Goal: Task Accomplishment & Management: Use online tool/utility

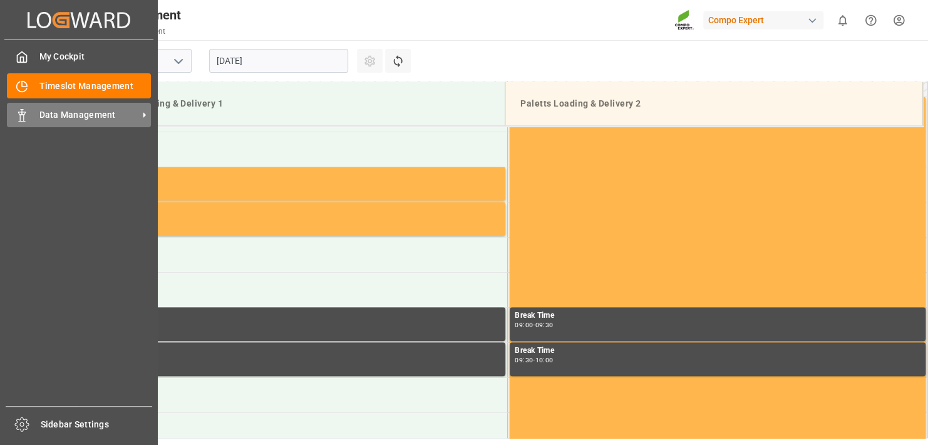
click at [88, 122] on div "Data Management Data Management" at bounding box center [79, 115] width 144 height 24
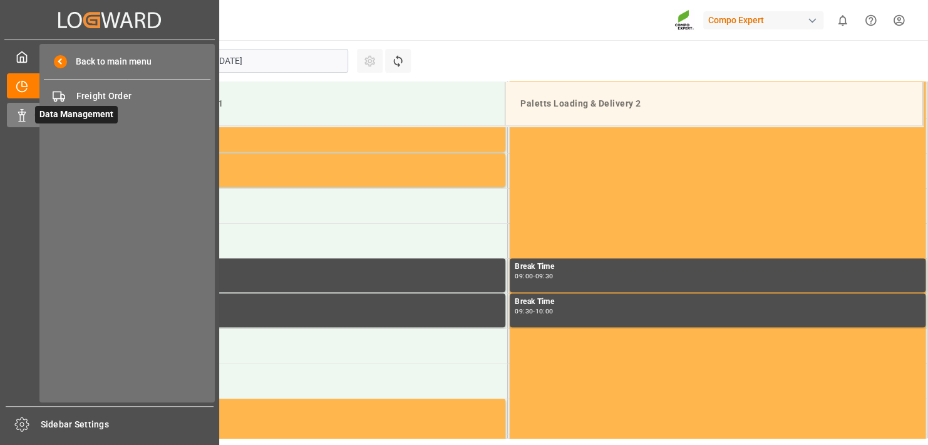
scroll to position [553, 0]
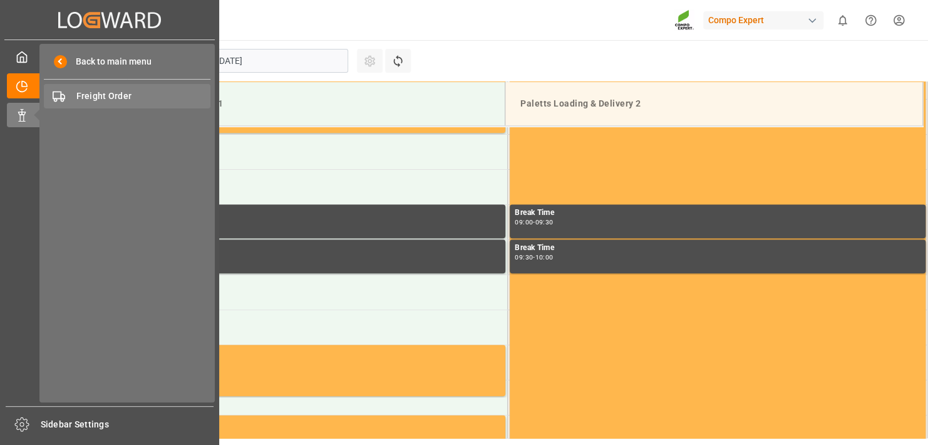
click at [136, 96] on span "Freight Order" at bounding box center [143, 96] width 135 height 13
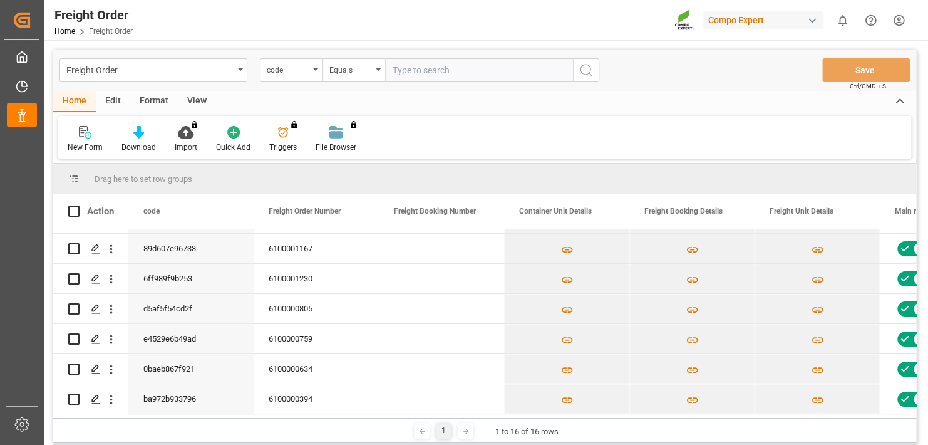
scroll to position [300, 0]
click at [472, 429] on div at bounding box center [466, 431] width 16 height 16
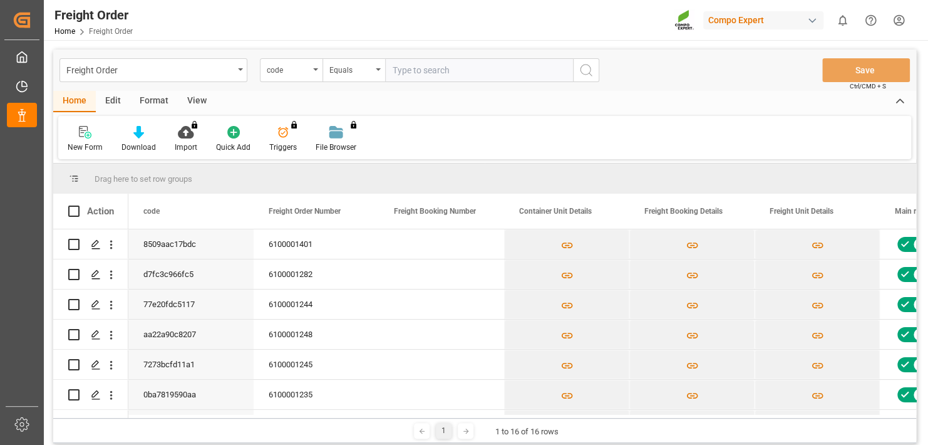
click at [467, 432] on icon at bounding box center [466, 431] width 8 height 8
click at [462, 427] on icon at bounding box center [466, 431] width 8 height 8
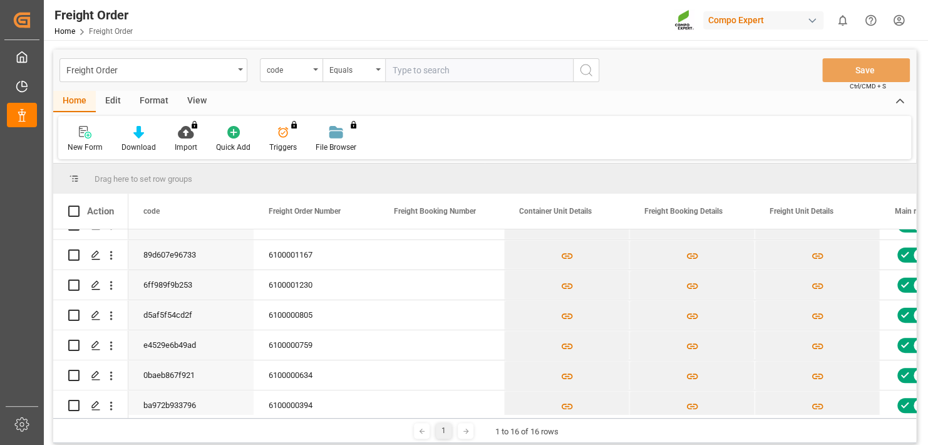
scroll to position [204, 0]
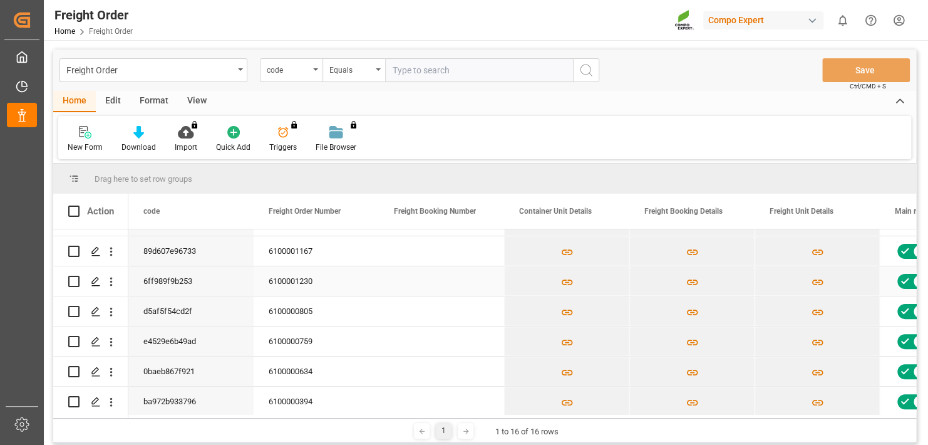
click at [73, 278] on input "Press Space to toggle row selection (unchecked)" at bounding box center [73, 281] width 11 height 11
checkbox input "true"
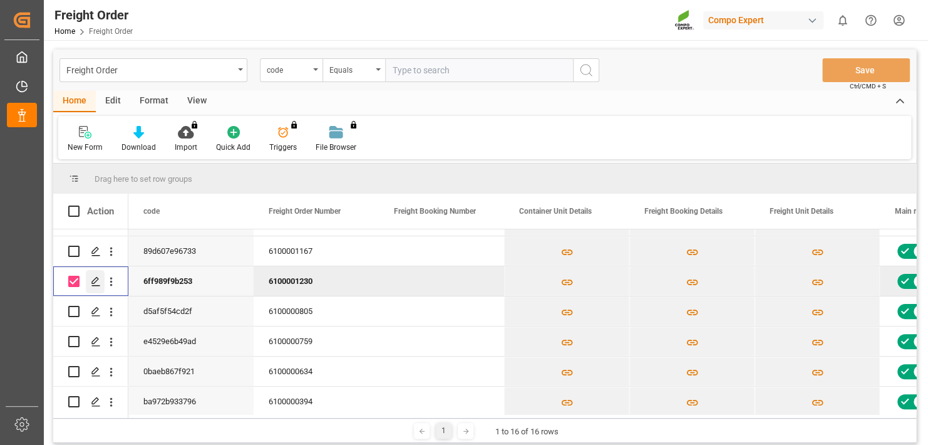
click at [92, 283] on polygon "Press SPACE to deselect this row." at bounding box center [95, 280] width 6 height 6
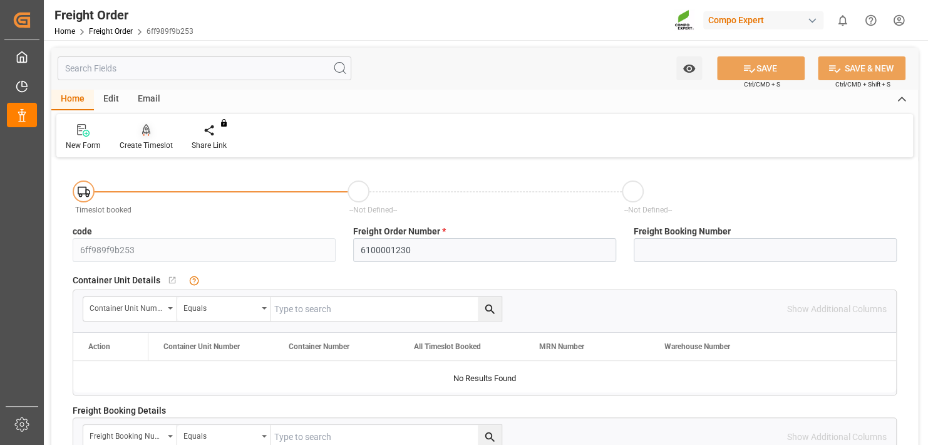
click at [146, 141] on div "Create Timeslot" at bounding box center [146, 145] width 53 height 11
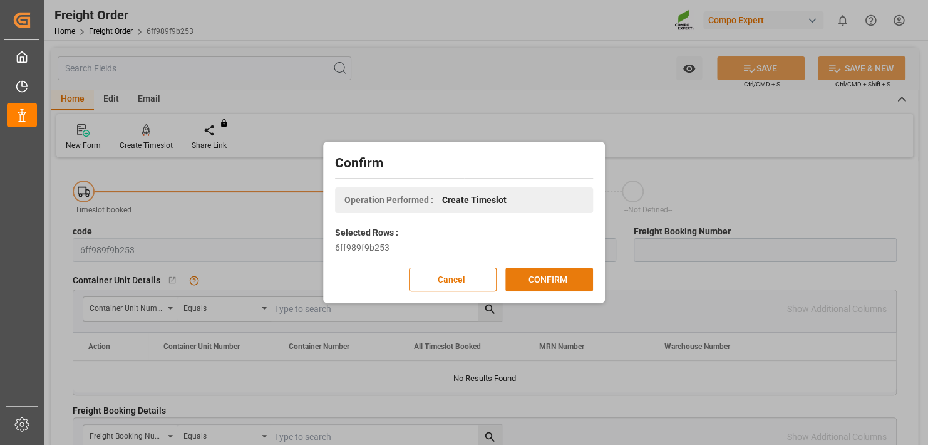
click at [592, 283] on button "CONFIRM" at bounding box center [549, 279] width 88 height 24
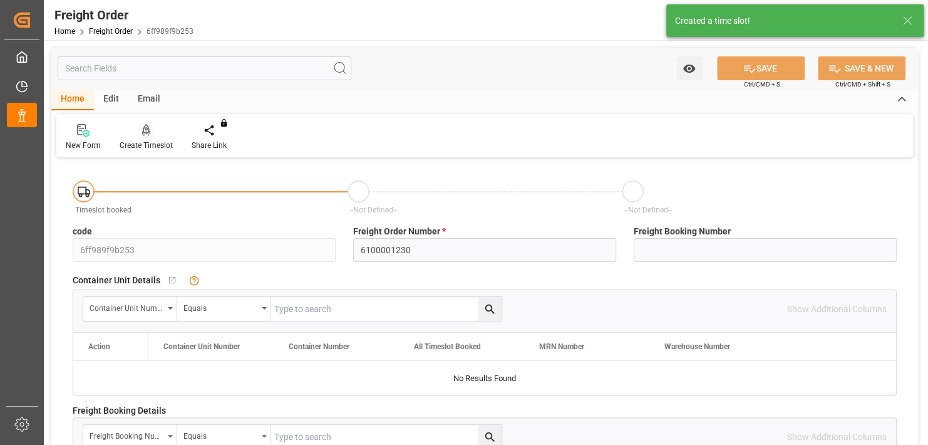
click at [142, 129] on icon at bounding box center [146, 130] width 9 height 13
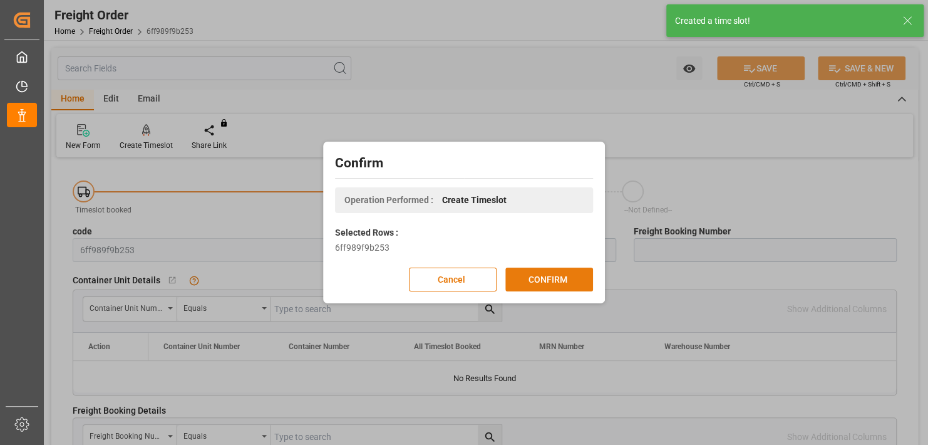
click at [530, 279] on button "CONFIRM" at bounding box center [549, 279] width 88 height 24
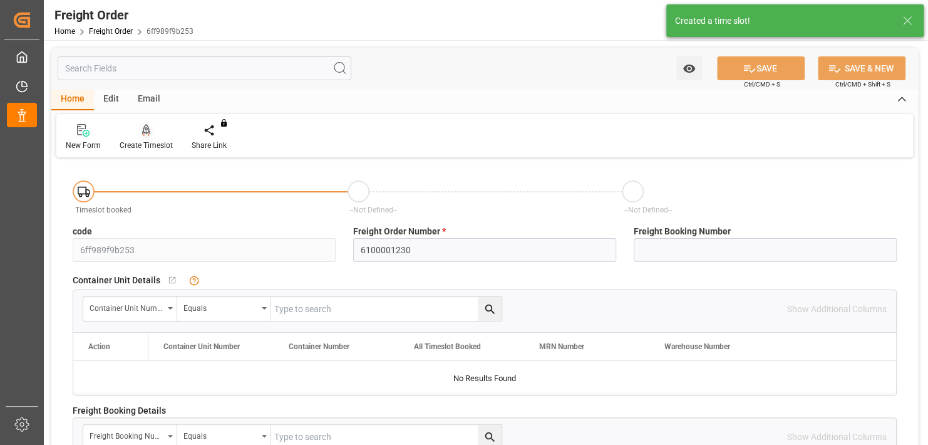
click at [142, 139] on div "Create Timeslot" at bounding box center [146, 137] width 72 height 28
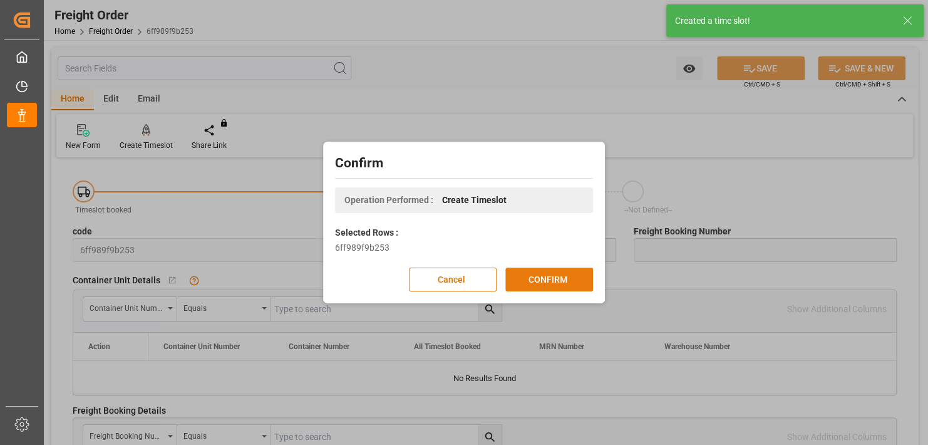
click at [557, 276] on button "CONFIRM" at bounding box center [549, 279] width 88 height 24
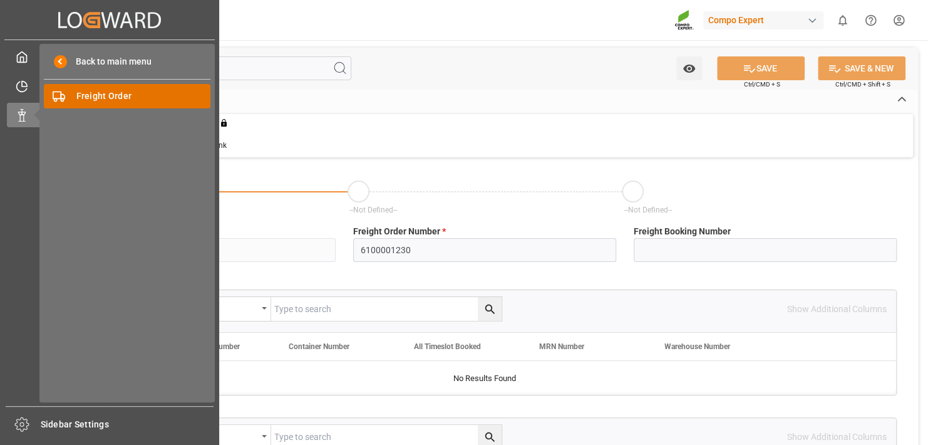
click at [111, 101] on span "Freight Order" at bounding box center [143, 96] width 135 height 13
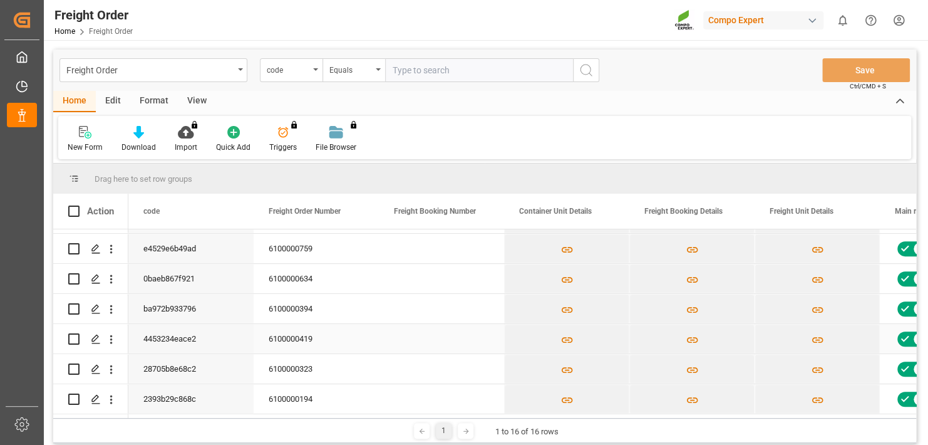
scroll to position [300, 0]
click at [465, 437] on div at bounding box center [466, 431] width 16 height 16
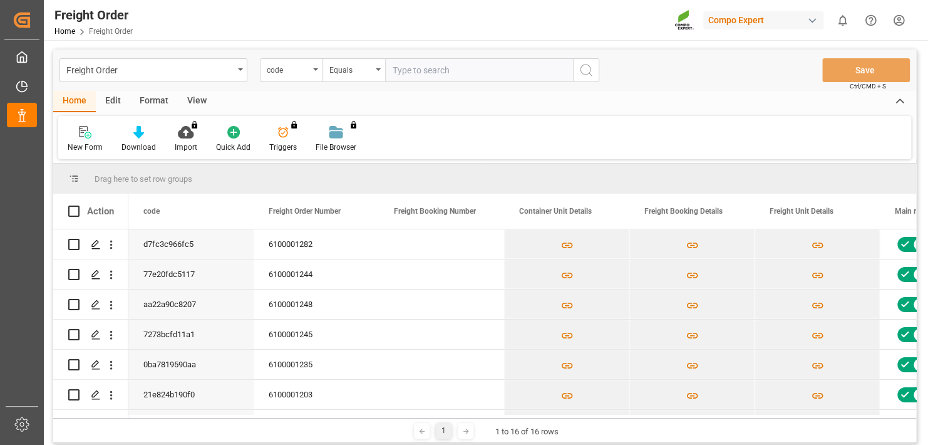
scroll to position [0, 0]
click at [76, 275] on input "Press Space to toggle row selection (unchecked)" at bounding box center [73, 274] width 11 height 11
checkbox input "true"
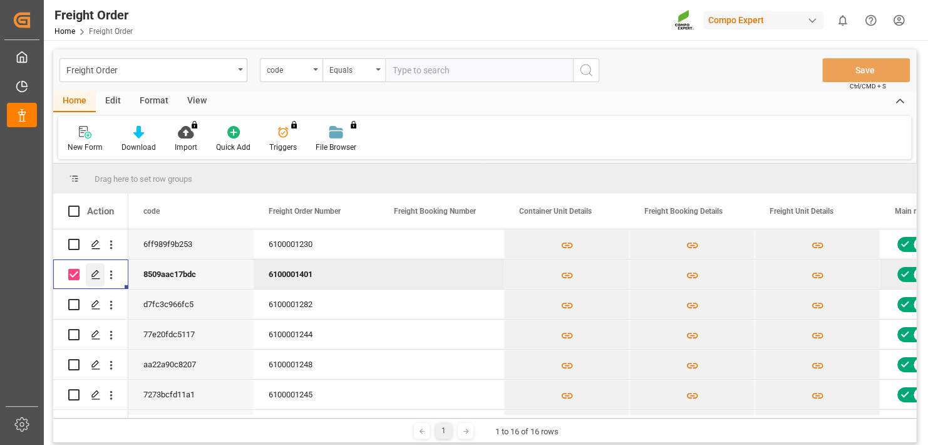
click at [100, 277] on icon "Press SPACE to deselect this row." at bounding box center [96, 274] width 10 height 10
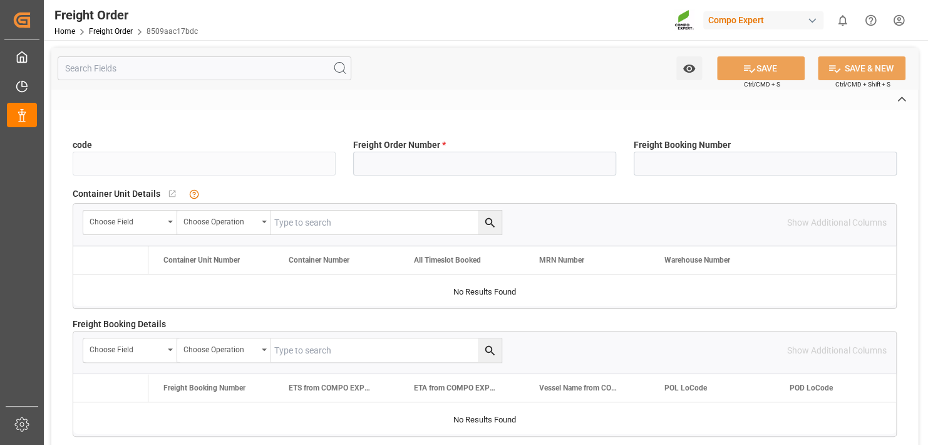
type input "8509aac17bdc"
type input "6100001401"
type input "No"
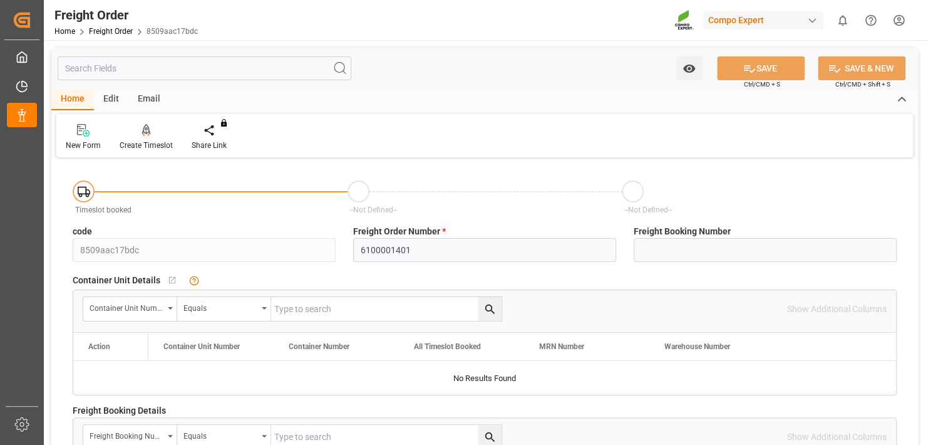
click at [161, 140] on div "Create Timeslot" at bounding box center [146, 145] width 53 height 11
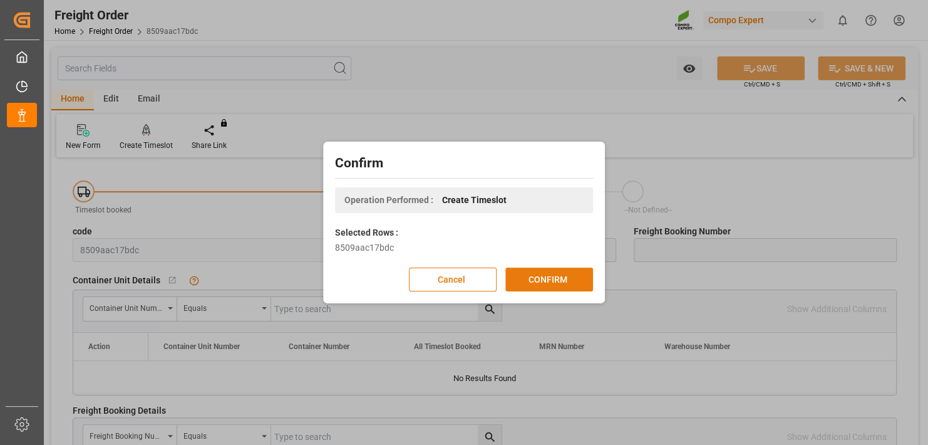
click at [554, 284] on button "CONFIRM" at bounding box center [549, 279] width 88 height 24
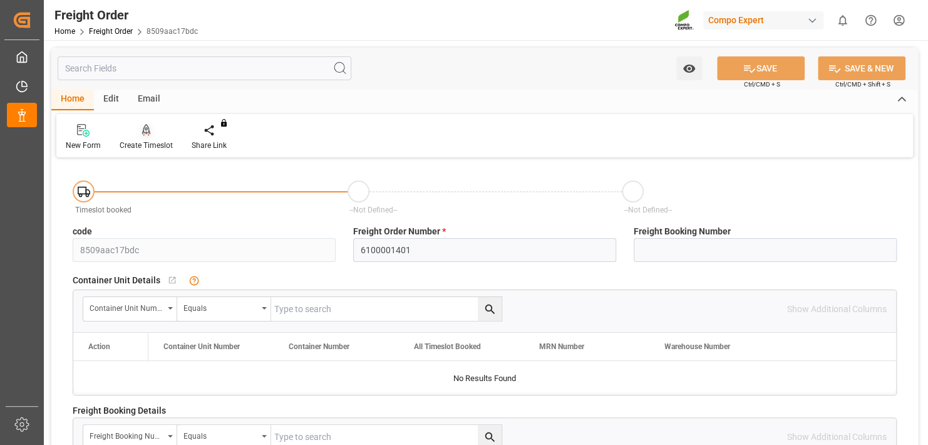
click at [141, 140] on div "Create Timeslot" at bounding box center [146, 145] width 53 height 11
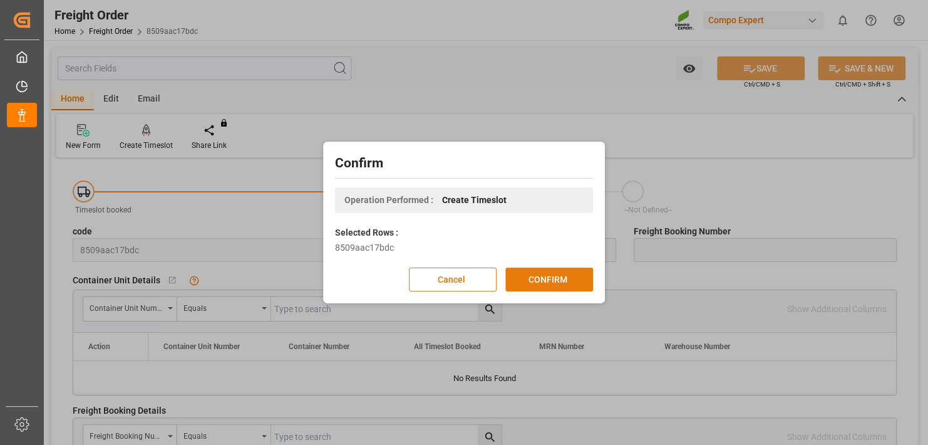
click at [549, 273] on button "CONFIRM" at bounding box center [549, 279] width 88 height 24
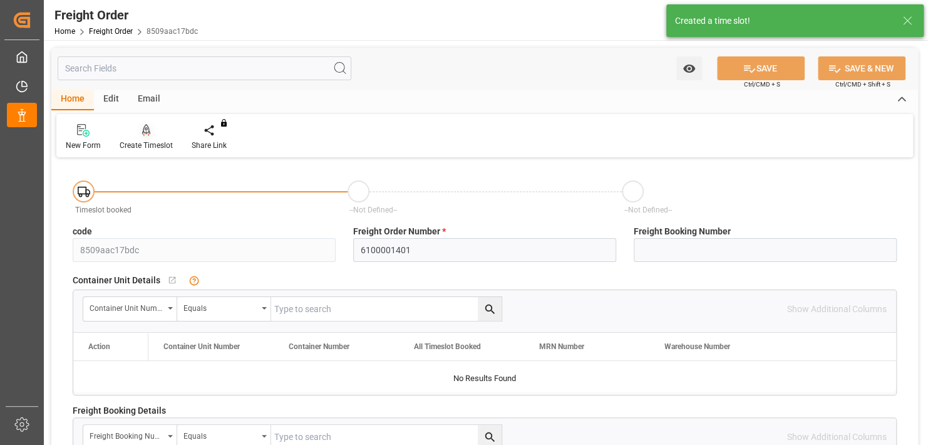
click at [148, 128] on icon at bounding box center [146, 130] width 9 height 13
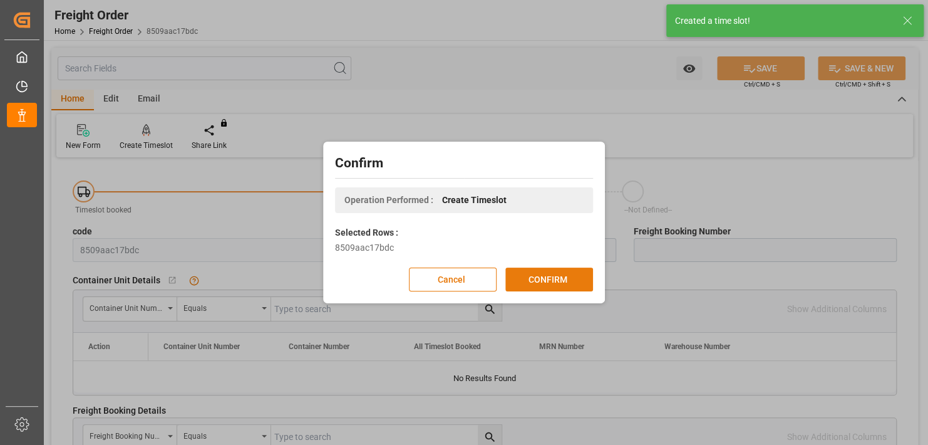
click at [524, 280] on button "CONFIRM" at bounding box center [549, 279] width 88 height 24
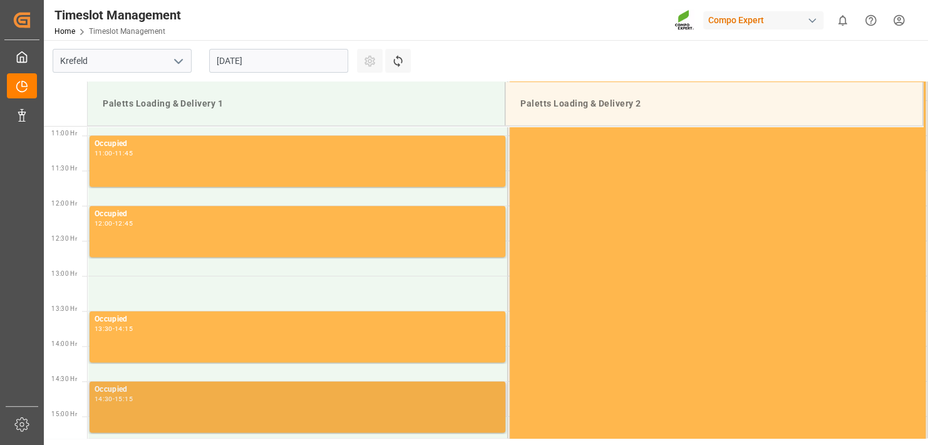
scroll to position [929, 0]
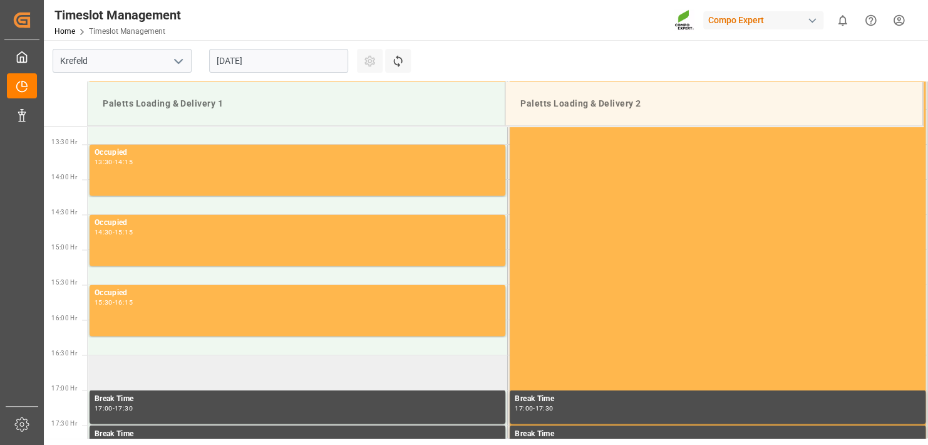
click at [118, 371] on td at bounding box center [298, 372] width 420 height 35
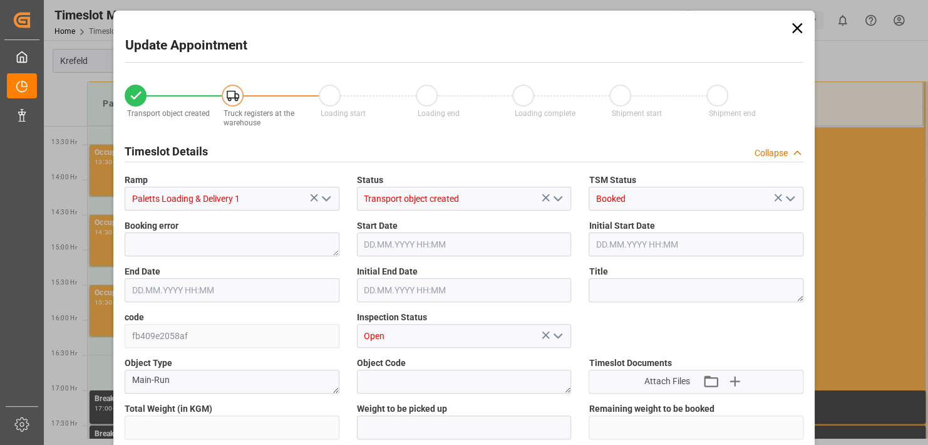
type input "24601.4"
type input "0"
type input "27.08.2025 16:30"
type input "27.08.2025 17:00"
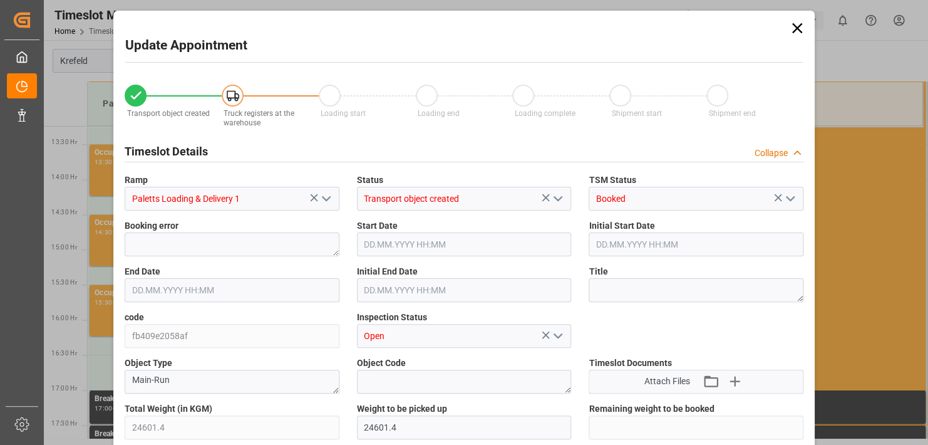
type input "[DATE] 16:16"
type input "27.08.2025 06:51"
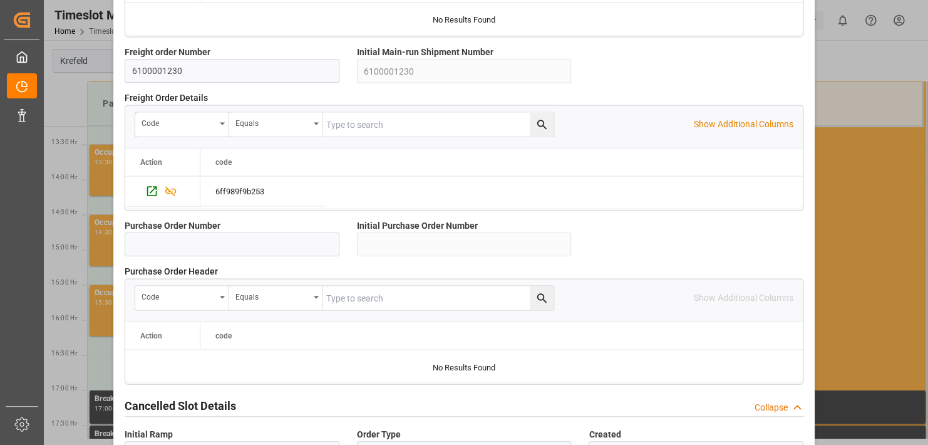
scroll to position [1209, 0]
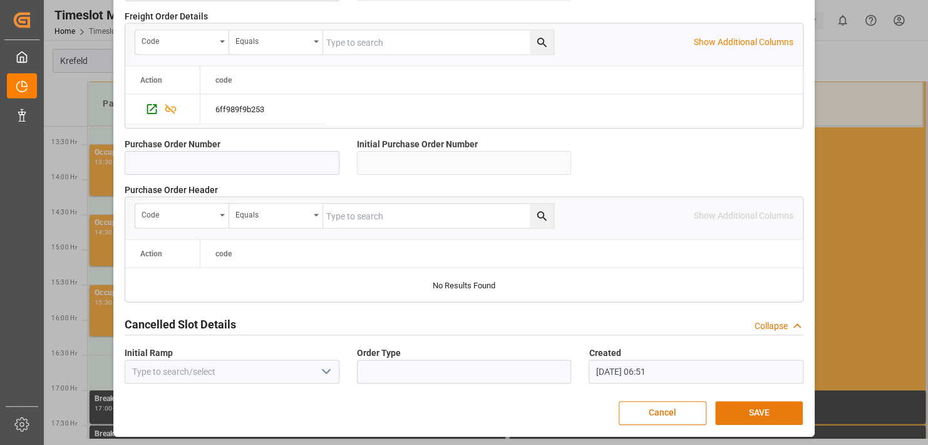
click at [754, 407] on button "SAVE" at bounding box center [759, 413] width 88 height 24
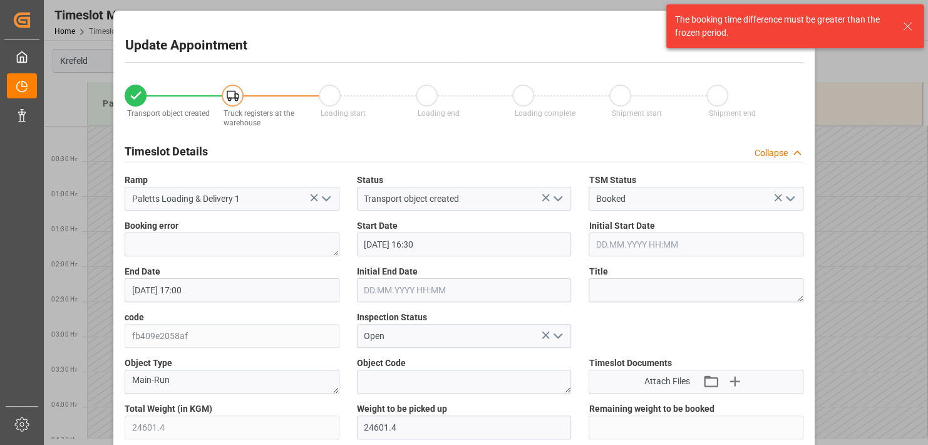
click at [906, 23] on icon at bounding box center [907, 26] width 15 height 15
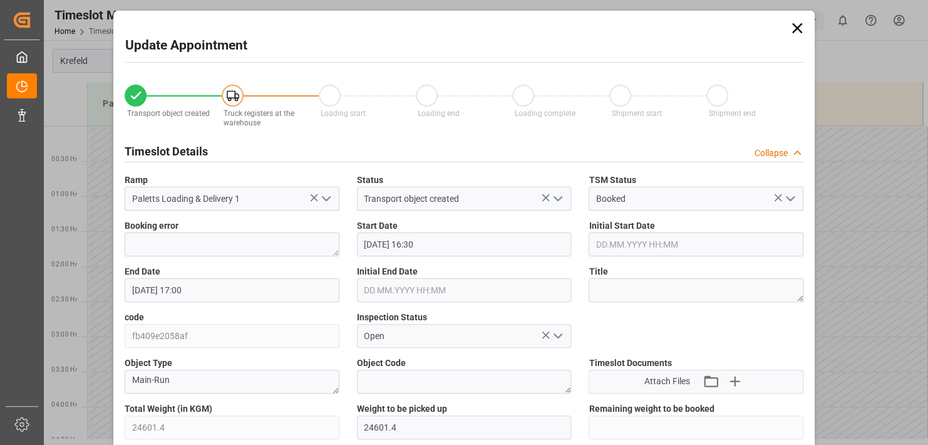
click at [794, 30] on icon at bounding box center [798, 28] width 18 height 18
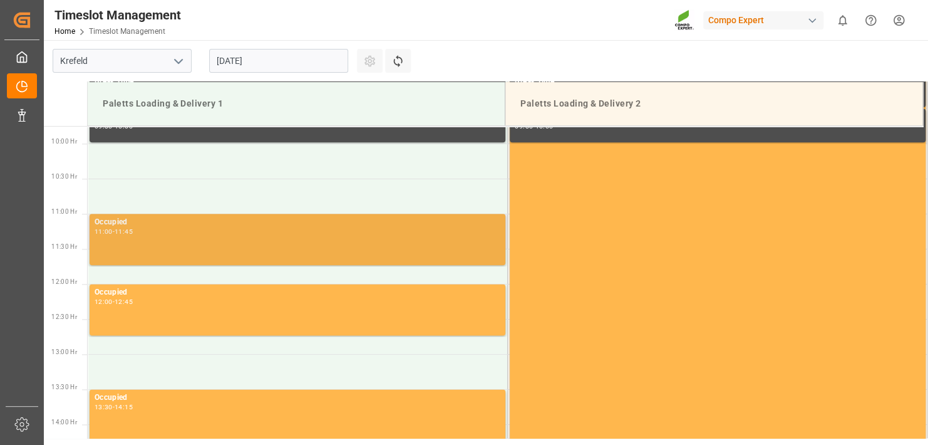
scroll to position [752, 0]
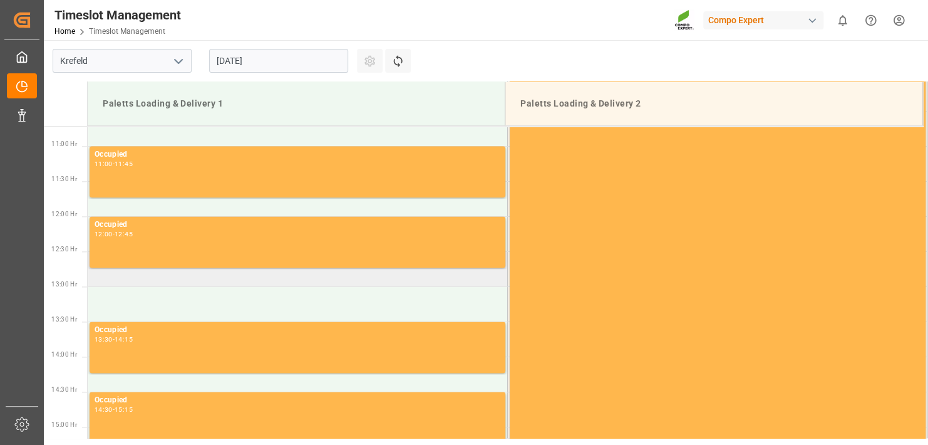
click at [103, 279] on td at bounding box center [298, 268] width 420 height 35
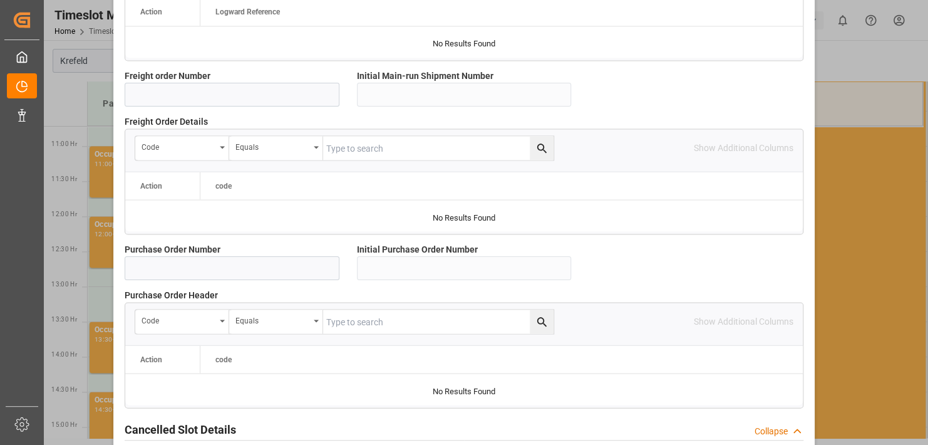
scroll to position [1209, 0]
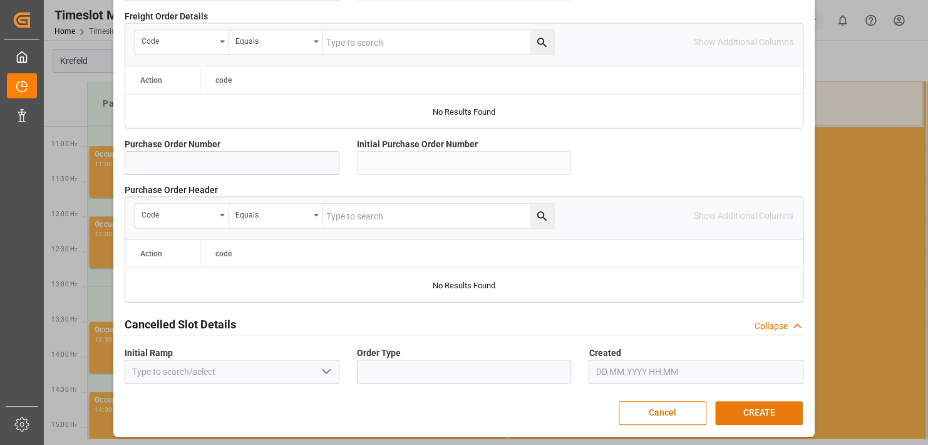
click at [776, 411] on button "CREATE" at bounding box center [759, 413] width 88 height 24
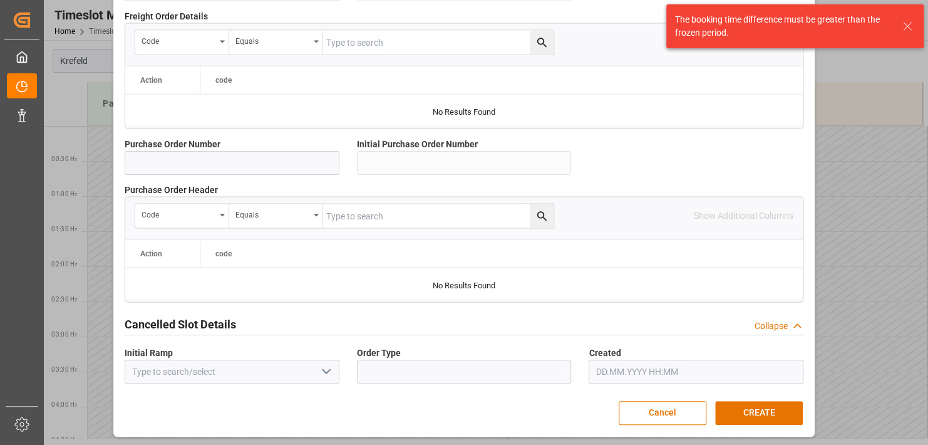
click at [905, 24] on icon at bounding box center [907, 26] width 15 height 15
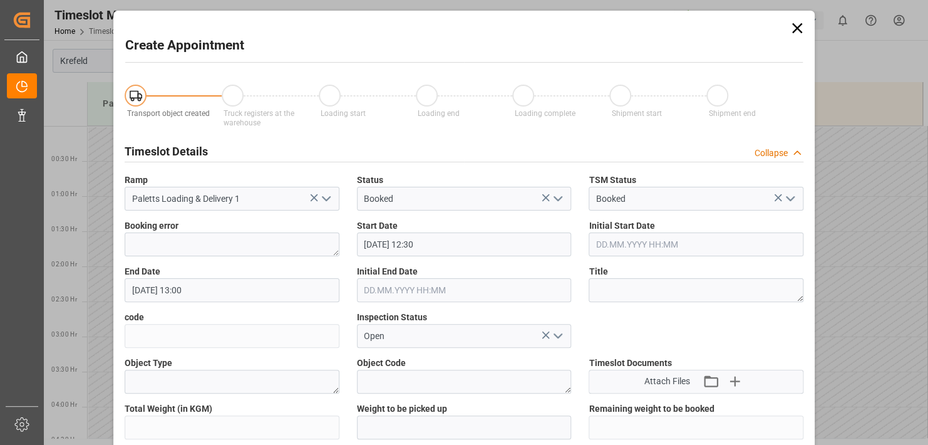
scroll to position [0, 0]
click at [803, 28] on icon at bounding box center [798, 28] width 18 height 18
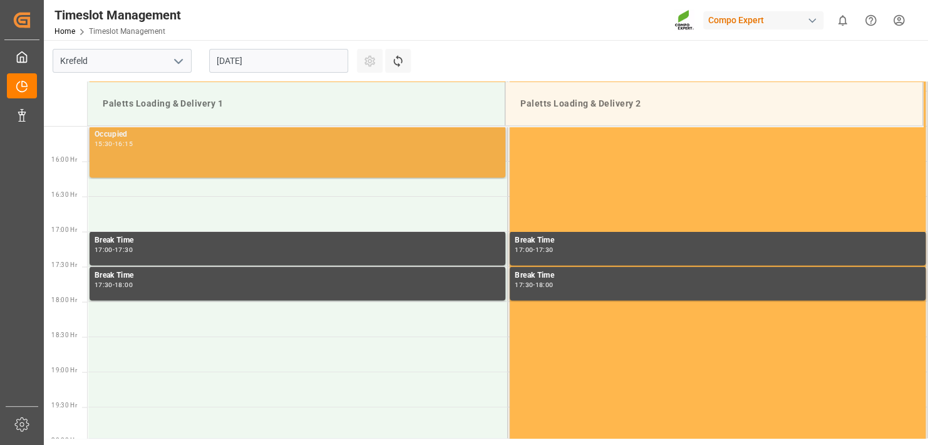
scroll to position [1127, 0]
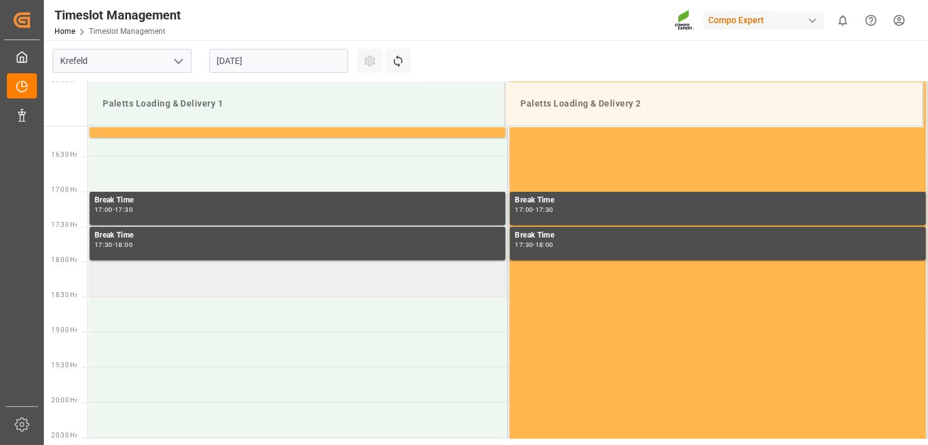
click at [111, 279] on td at bounding box center [298, 278] width 420 height 35
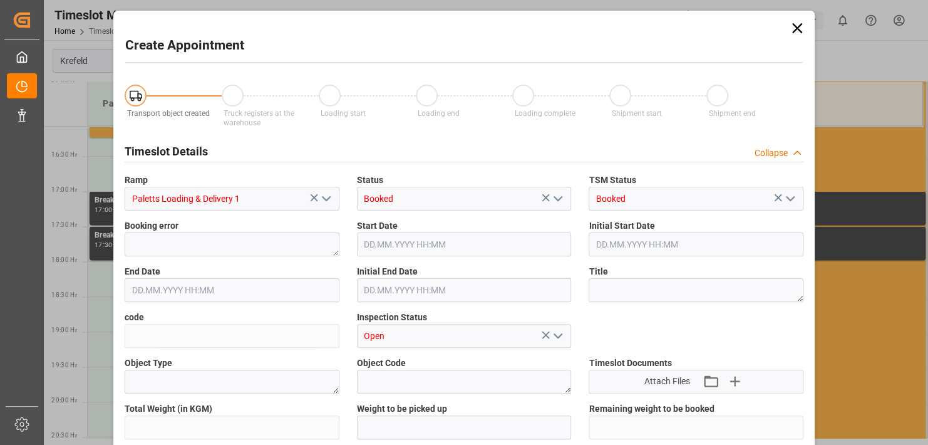
type input "27.08.2025 18:00"
type input "27.08.2025 18:30"
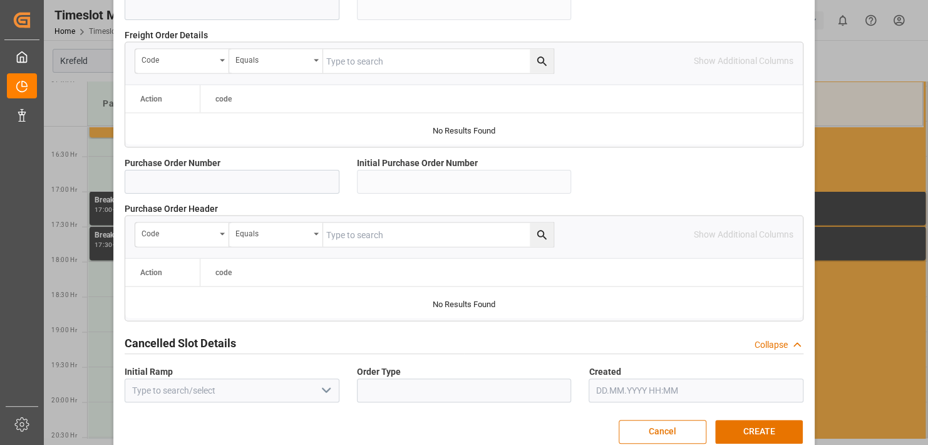
scroll to position [1209, 0]
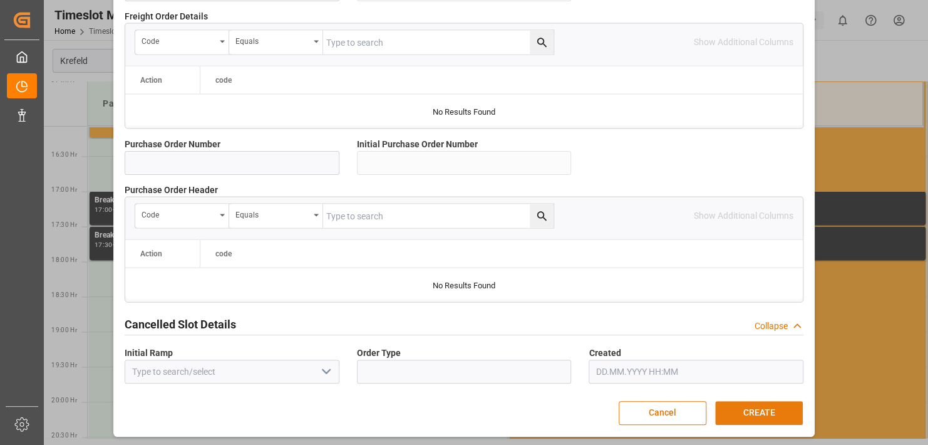
click at [773, 412] on button "CREATE" at bounding box center [759, 413] width 88 height 24
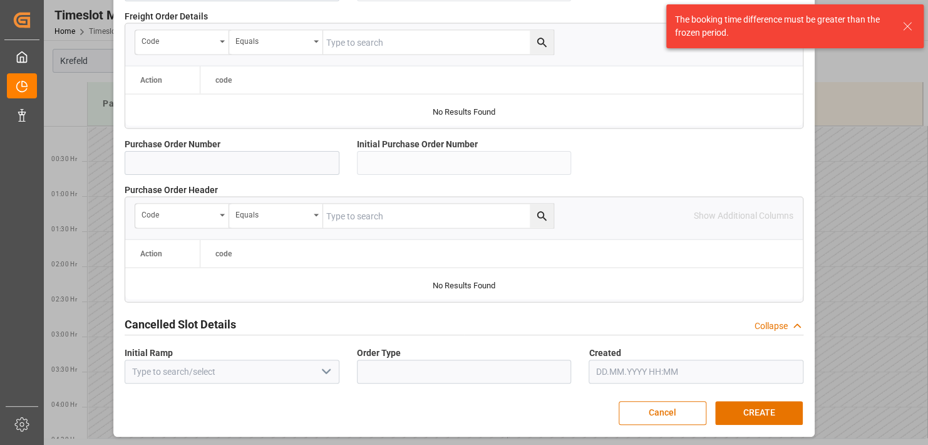
click at [904, 27] on icon at bounding box center [907, 26] width 15 height 15
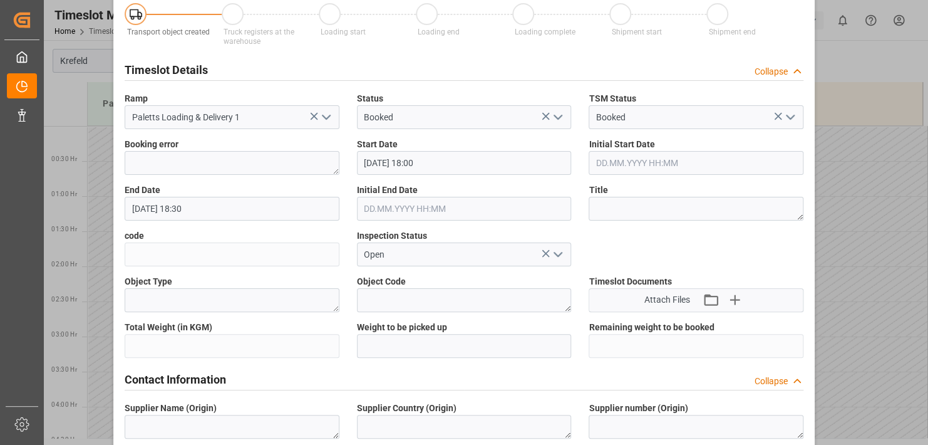
scroll to position [0, 0]
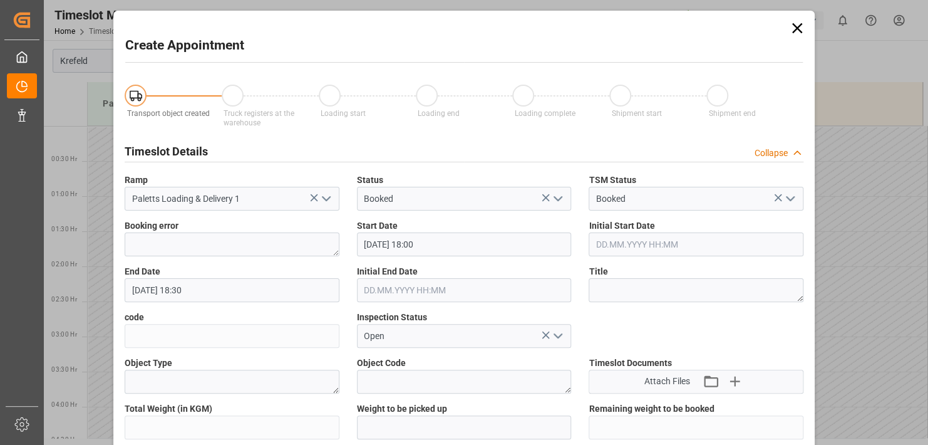
click at [797, 29] on icon at bounding box center [797, 28] width 10 height 10
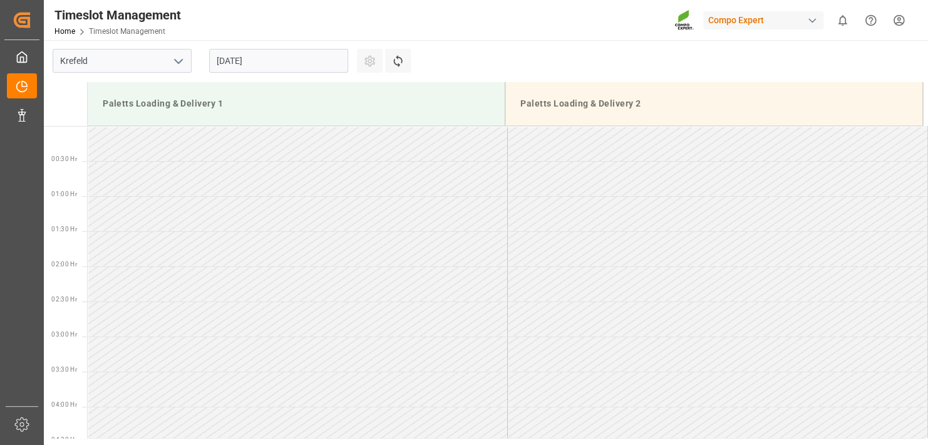
click at [261, 61] on input "[DATE]" at bounding box center [278, 61] width 139 height 24
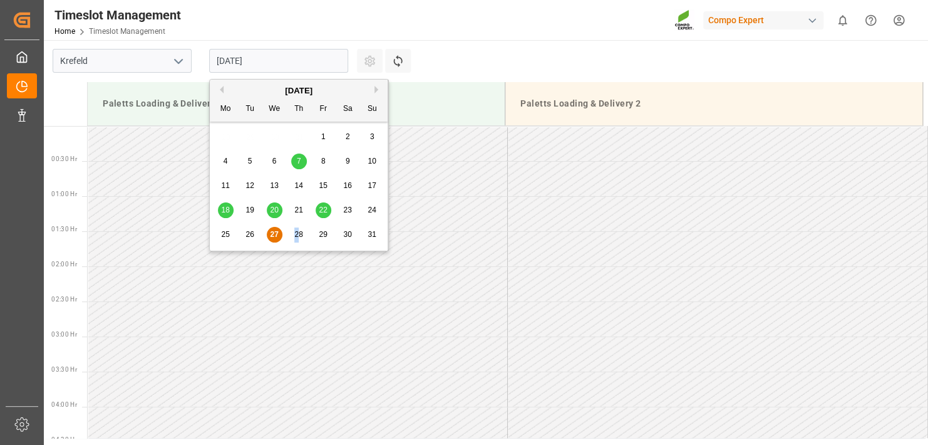
click at [296, 234] on span "28" at bounding box center [298, 234] width 8 height 9
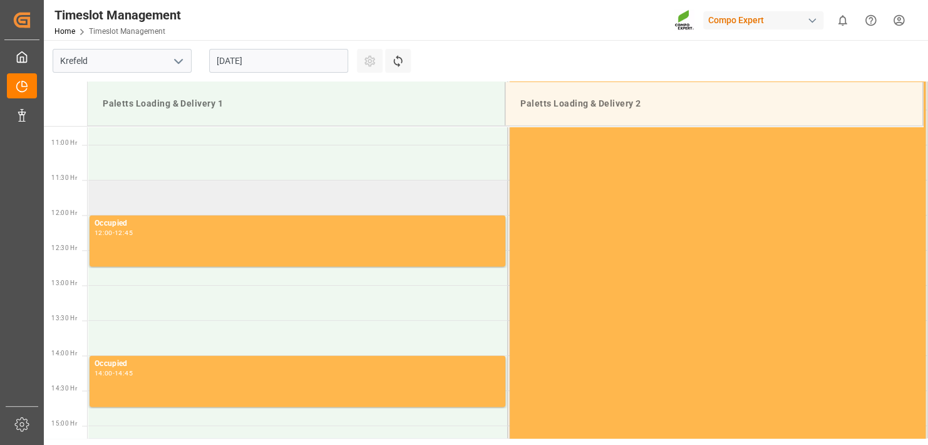
scroll to position [678, 0]
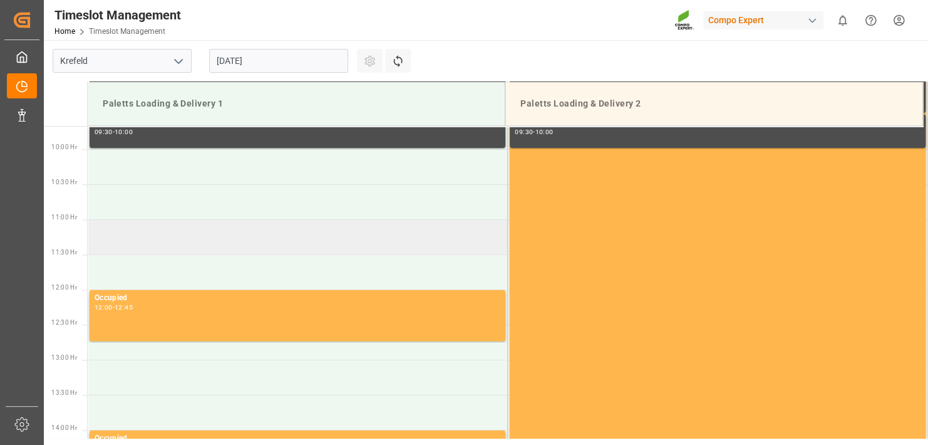
click at [111, 242] on td at bounding box center [298, 236] width 420 height 35
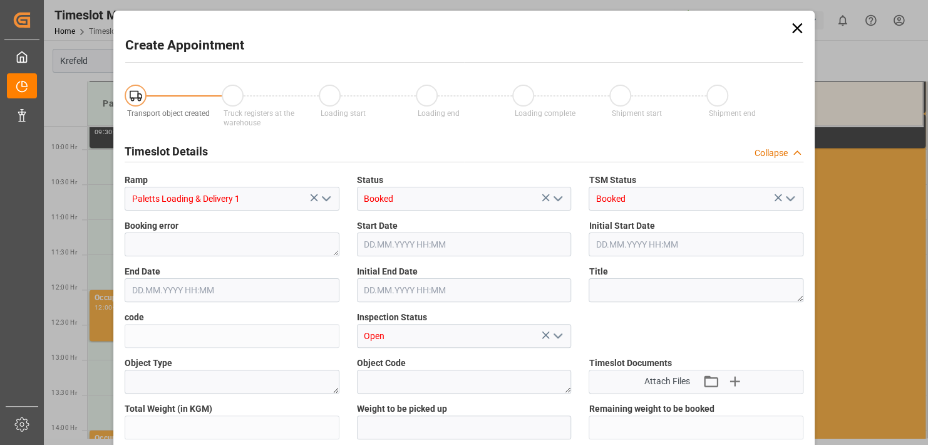
type input "28.08.2025 11:00"
type input "28.08.2025 11:30"
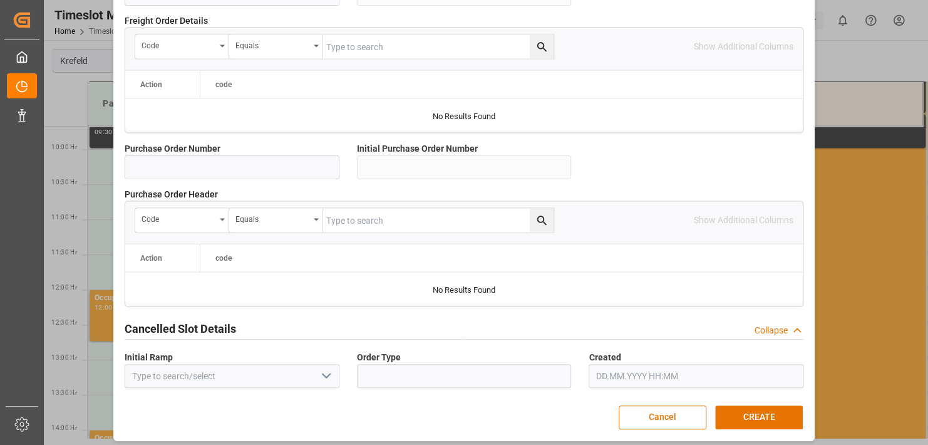
scroll to position [1209, 0]
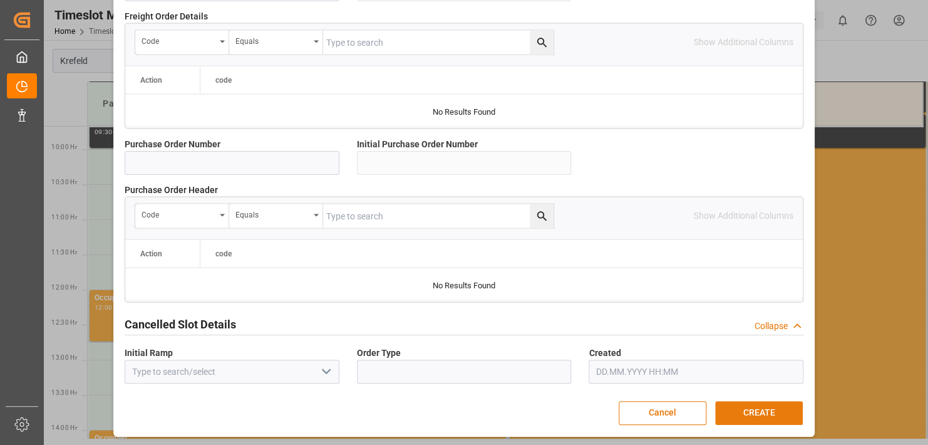
click at [755, 405] on button "CREATE" at bounding box center [759, 413] width 88 height 24
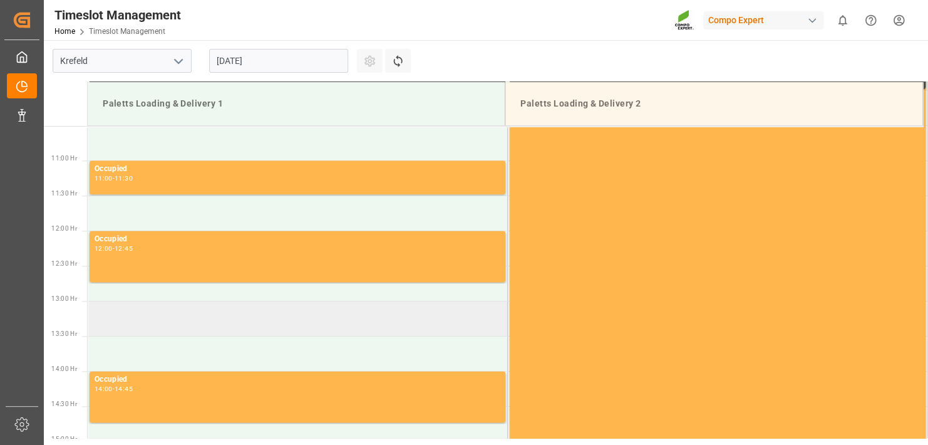
scroll to position [745, 0]
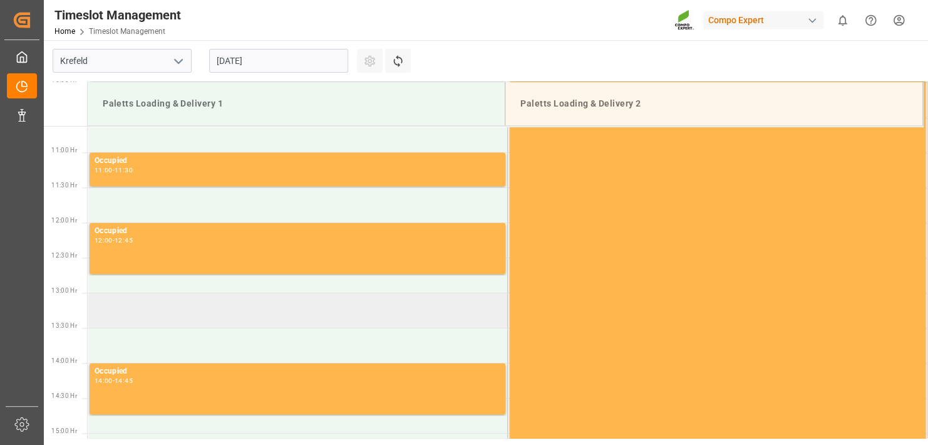
click at [108, 302] on td at bounding box center [298, 310] width 420 height 35
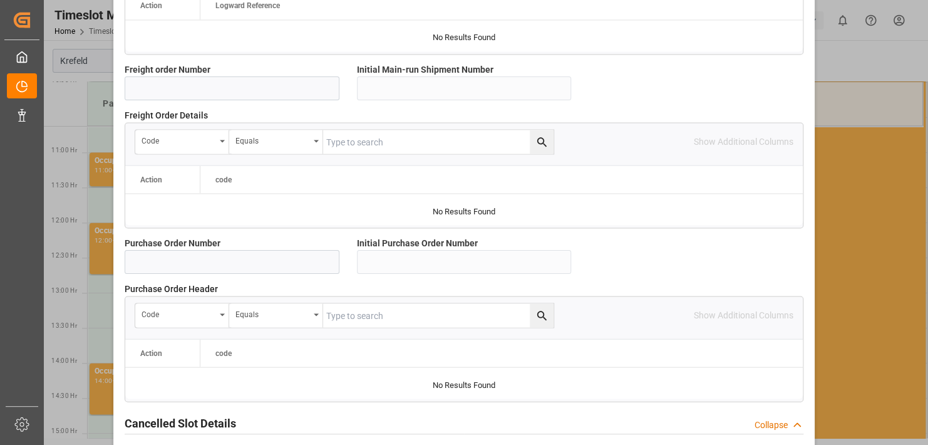
scroll to position [1209, 0]
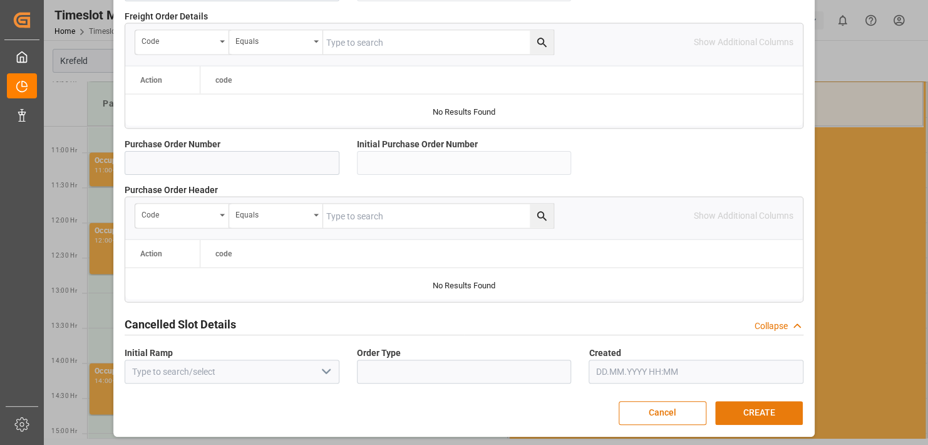
click at [763, 405] on button "CREATE" at bounding box center [759, 413] width 88 height 24
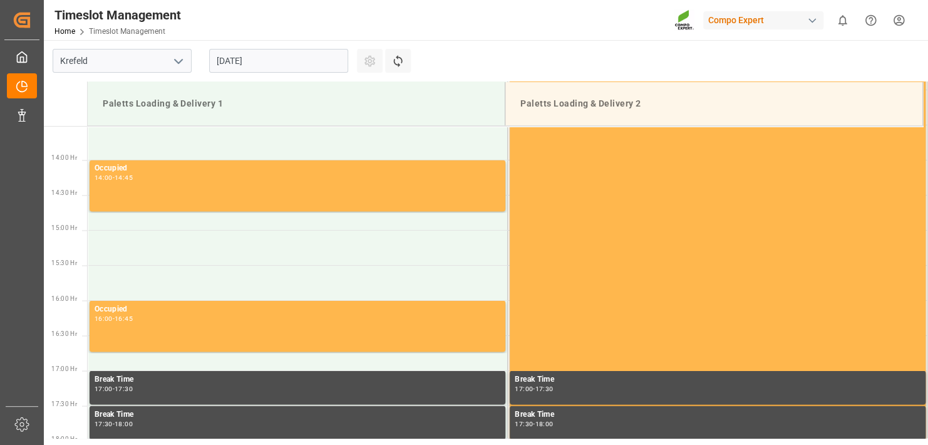
scroll to position [933, 0]
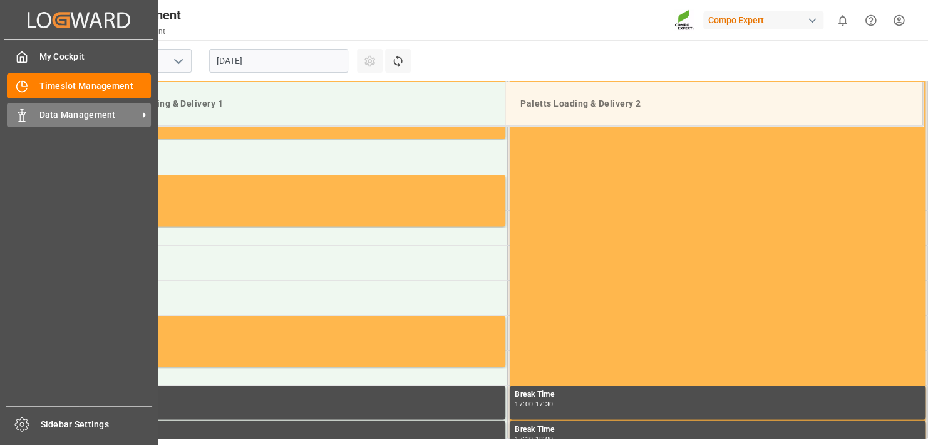
click at [69, 111] on span "Data Management" at bounding box center [88, 114] width 99 height 13
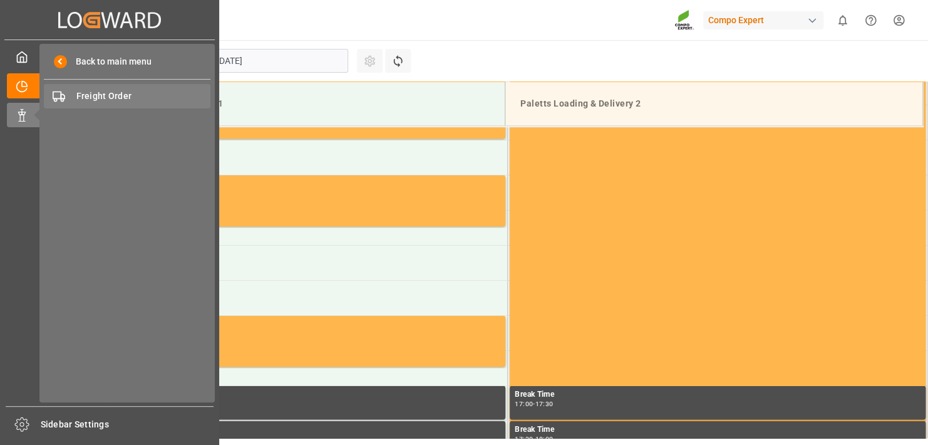
click at [128, 95] on span "Freight Order" at bounding box center [143, 96] width 135 height 13
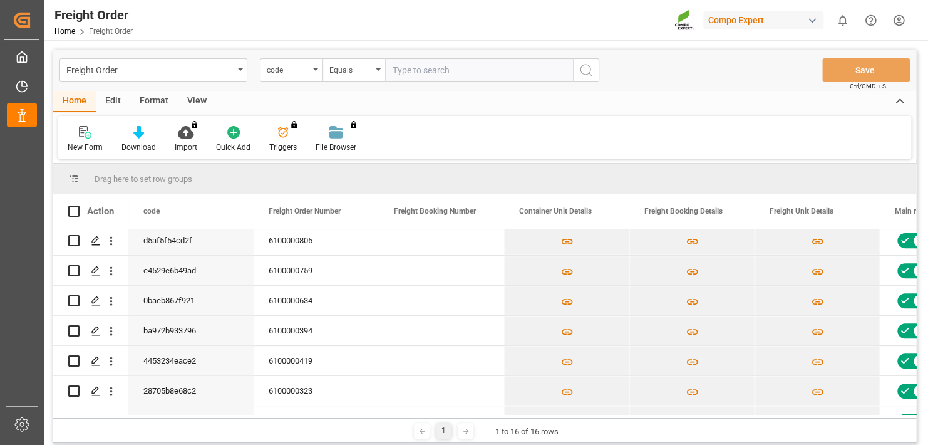
scroll to position [300, 0]
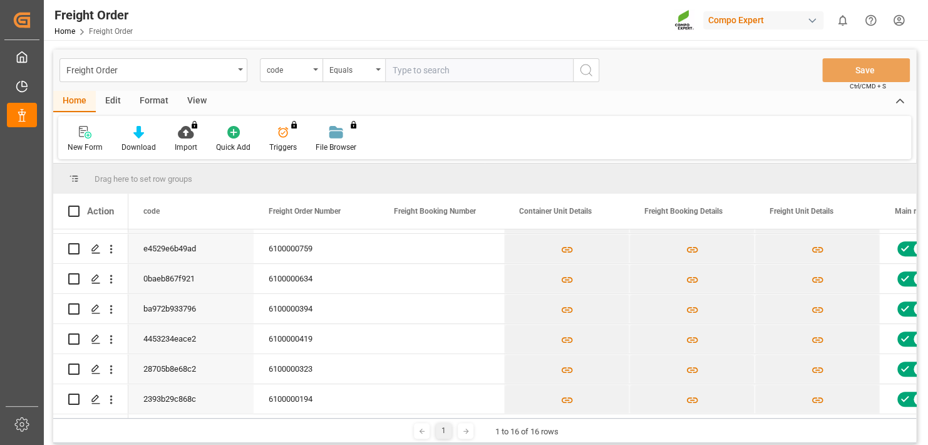
click at [462, 433] on icon at bounding box center [466, 431] width 8 height 8
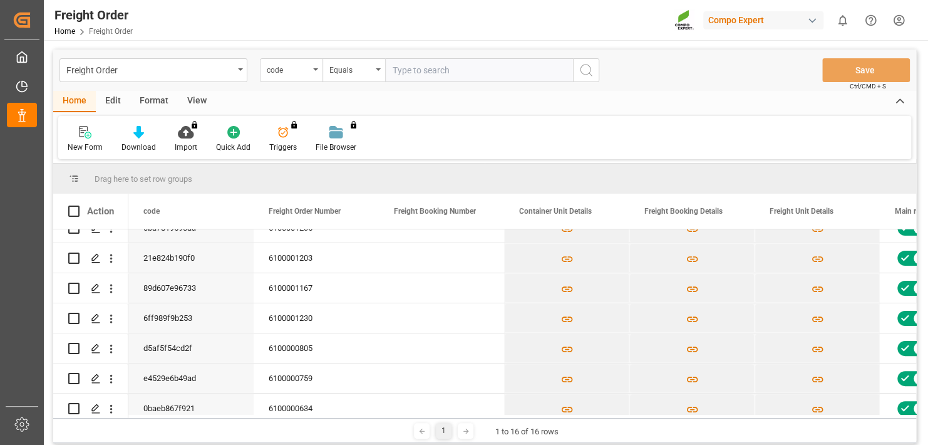
scroll to position [165, 0]
click at [71, 319] on input "Press Space to toggle row selection (unchecked)" at bounding box center [73, 319] width 11 height 11
checkbox input "true"
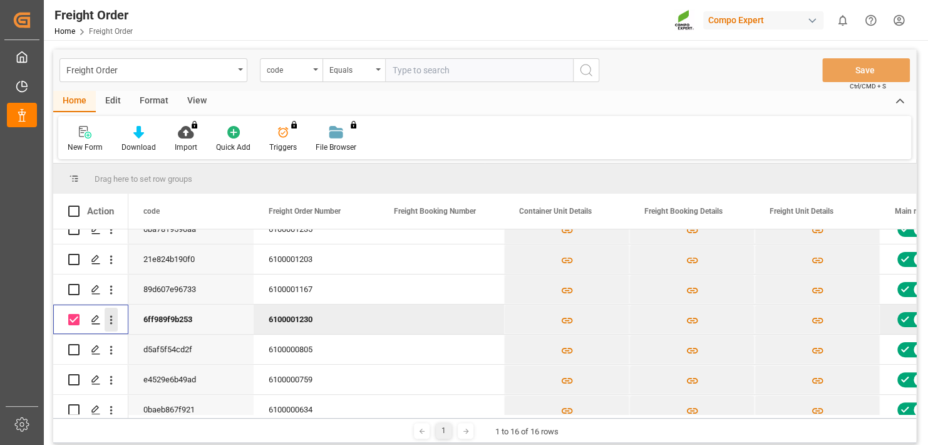
click at [106, 321] on icon "open menu" at bounding box center [111, 319] width 13 height 13
click at [106, 321] on icon "close menu" at bounding box center [111, 319] width 13 height 13
click at [93, 321] on polygon "Press SPACE to deselect this row." at bounding box center [95, 319] width 6 height 6
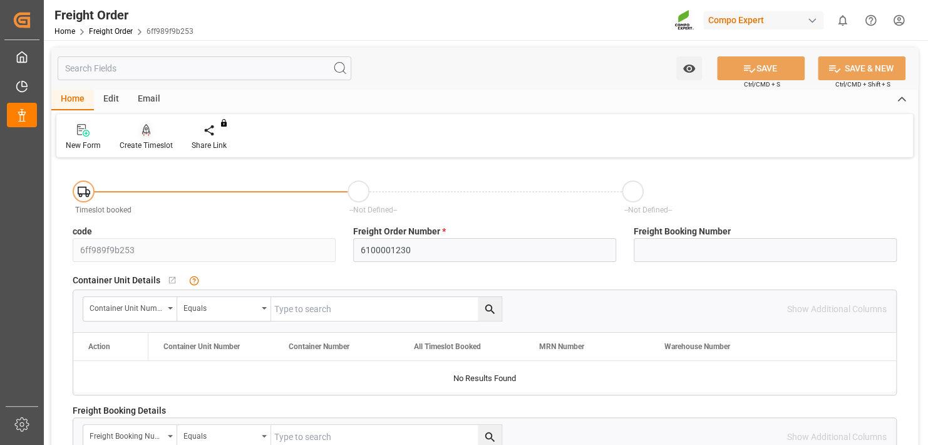
click at [155, 138] on div "Create Timeslot" at bounding box center [146, 137] width 72 height 28
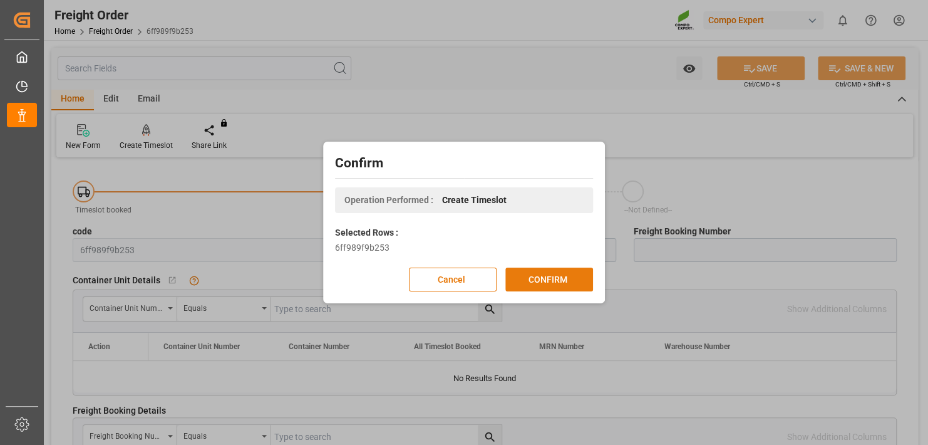
click at [557, 285] on button "CONFIRM" at bounding box center [549, 279] width 88 height 24
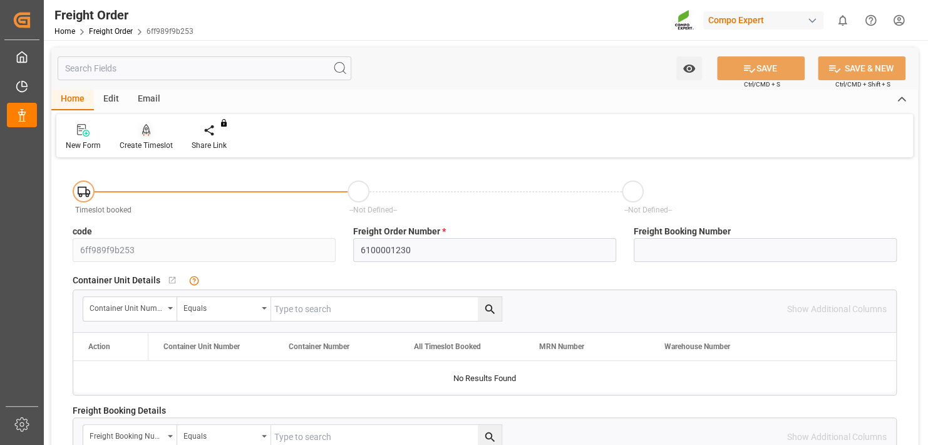
click at [131, 130] on div at bounding box center [146, 129] width 53 height 13
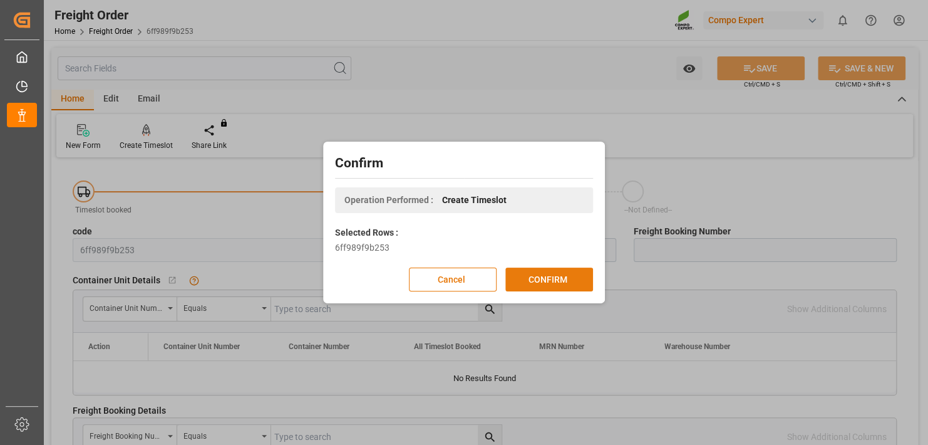
click at [540, 277] on button "CONFIRM" at bounding box center [549, 279] width 88 height 24
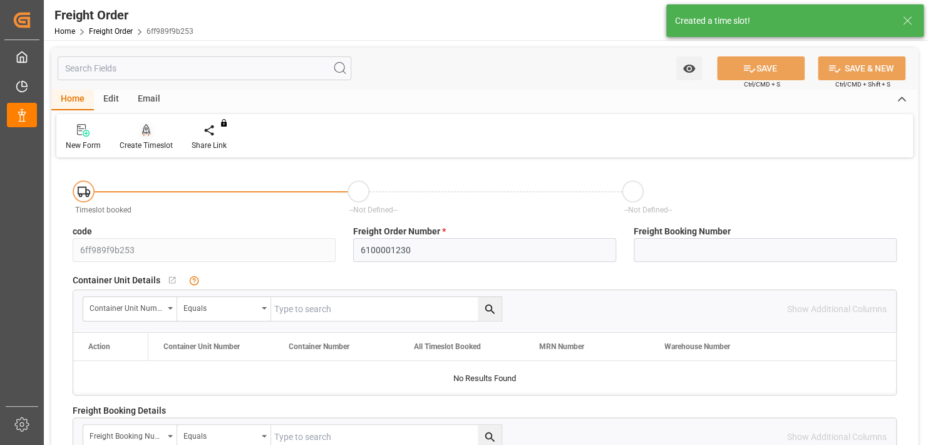
click at [151, 137] on div at bounding box center [146, 129] width 53 height 13
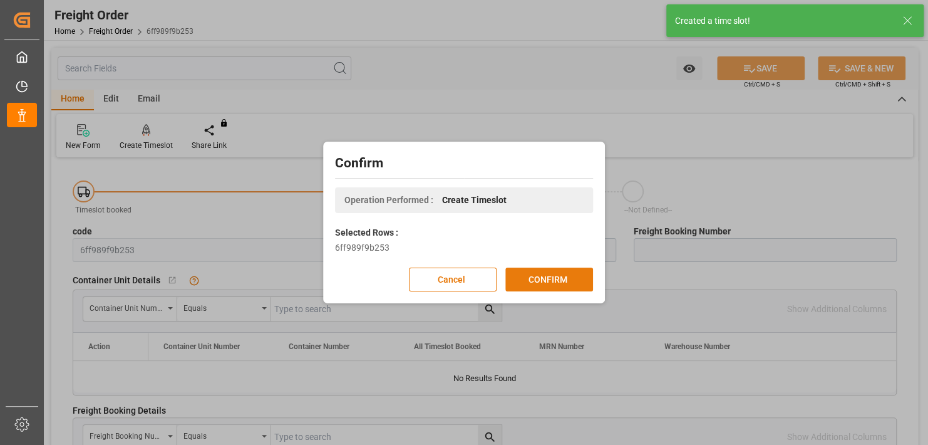
click at [544, 282] on button "CONFIRM" at bounding box center [549, 279] width 88 height 24
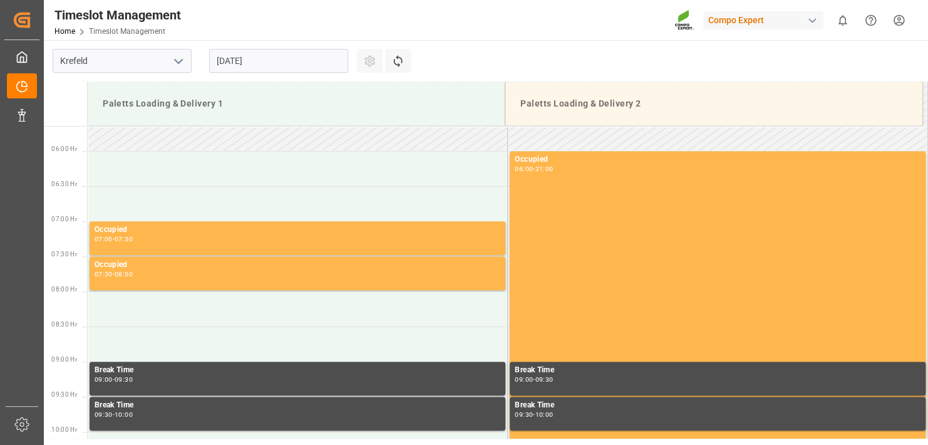
scroll to position [553, 0]
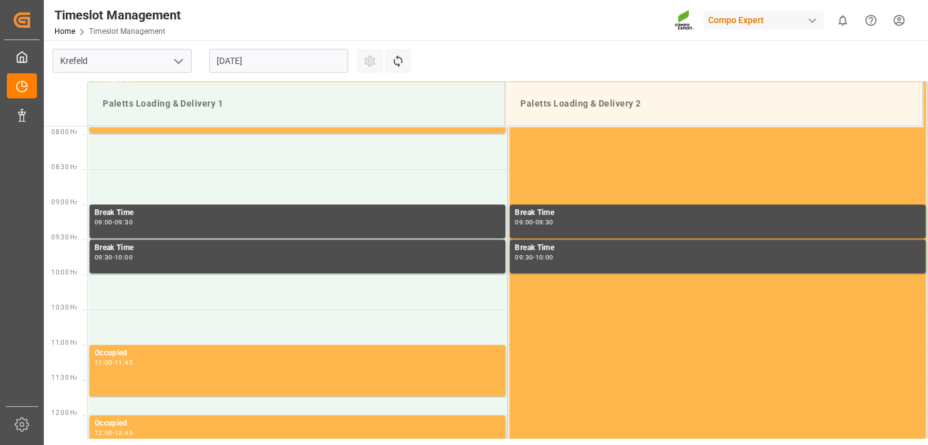
click at [298, 66] on input "[DATE]" at bounding box center [278, 61] width 139 height 24
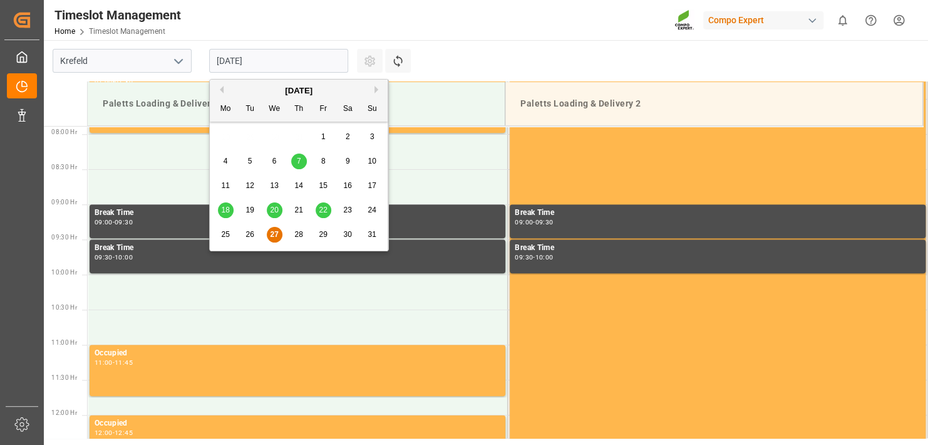
click at [296, 237] on span "28" at bounding box center [298, 234] width 8 height 9
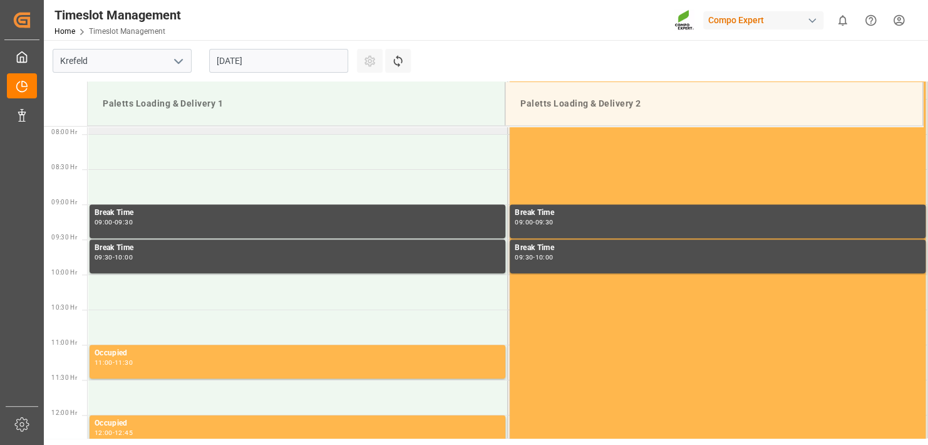
scroll to position [490, 0]
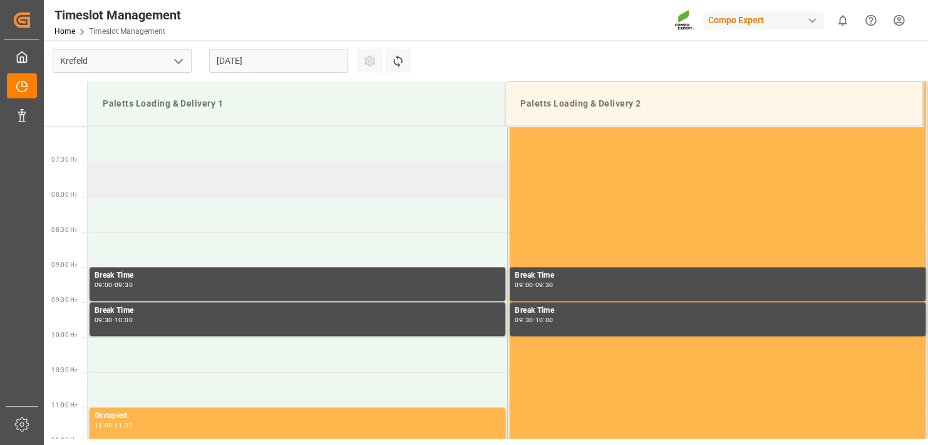
click at [122, 174] on td at bounding box center [298, 179] width 420 height 35
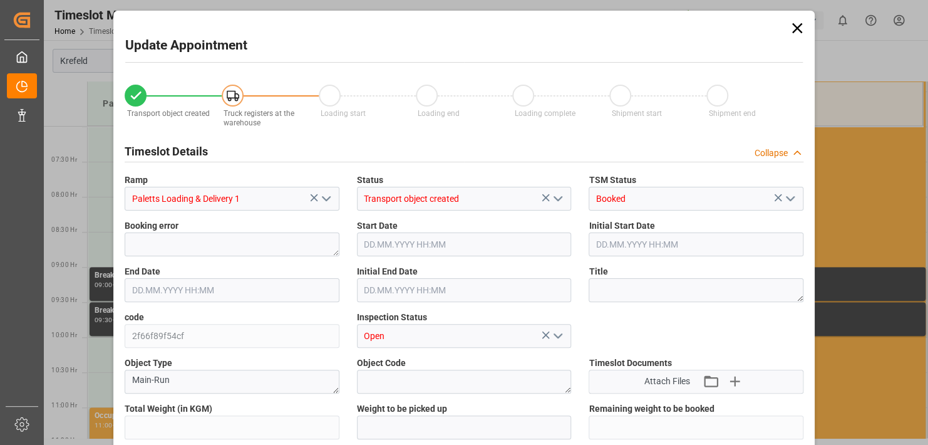
type input "24601.4"
type input "0"
type input "[DATE] 07:30"
type input "[DATE] 08:00"
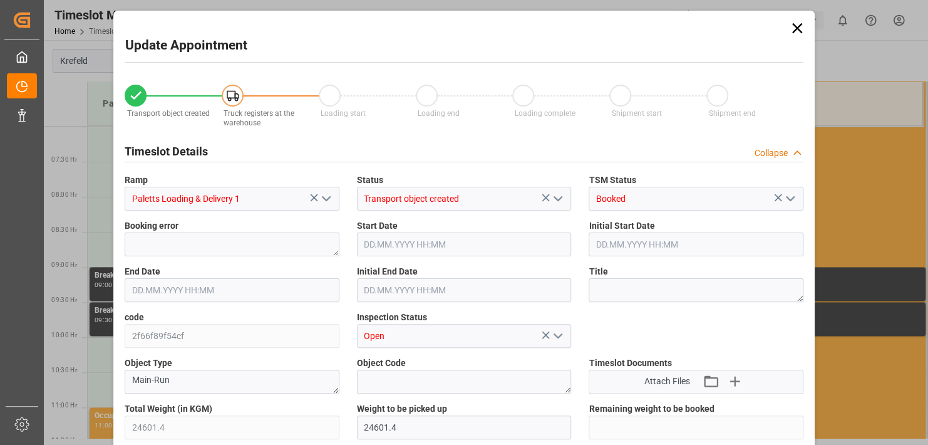
type input "[DATE] 16:16"
type input "[DATE] 06:58"
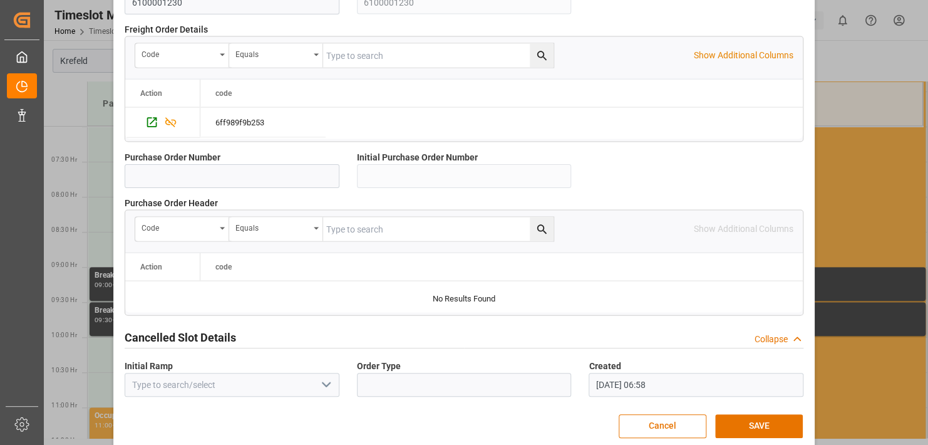
scroll to position [1209, 0]
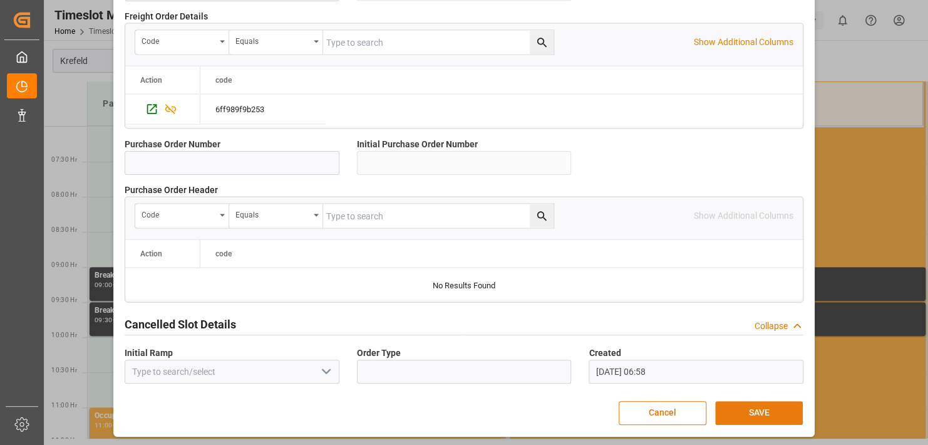
click at [767, 412] on button "SAVE" at bounding box center [759, 413] width 88 height 24
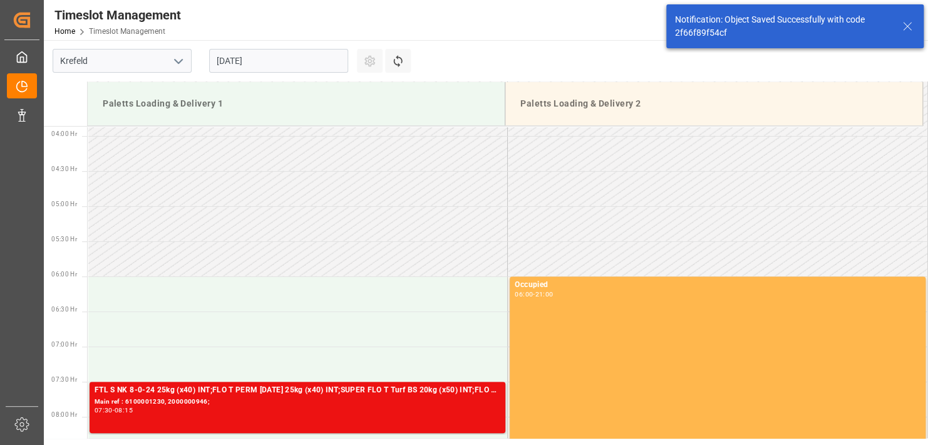
scroll to position [413, 0]
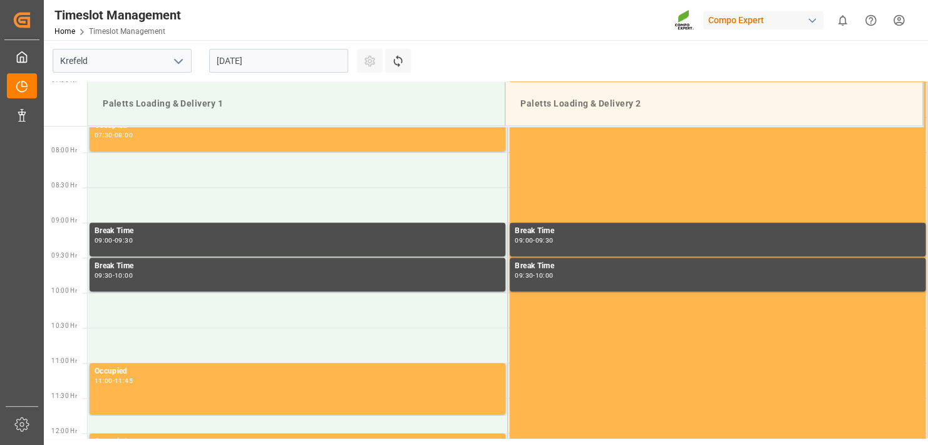
scroll to position [553, 0]
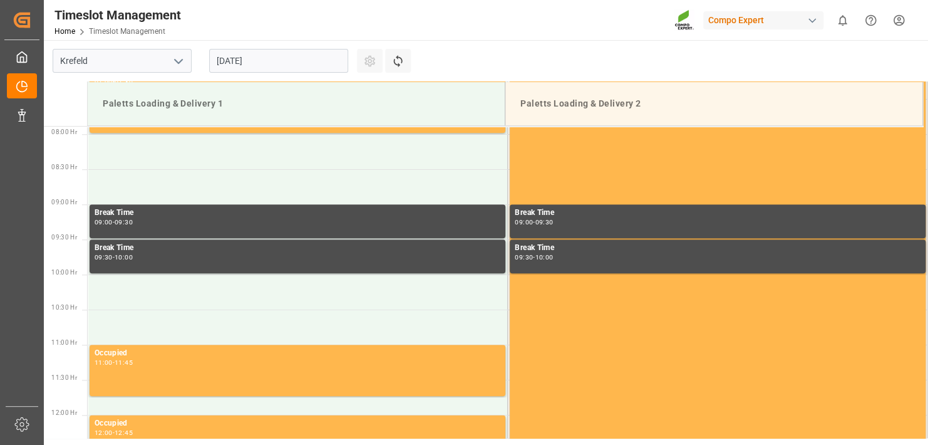
click at [264, 68] on input "[DATE]" at bounding box center [278, 61] width 139 height 24
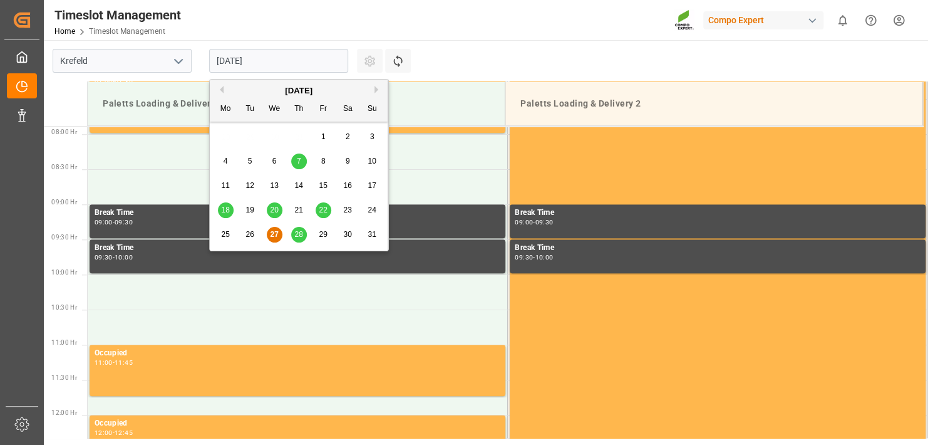
click at [295, 236] on span "28" at bounding box center [298, 234] width 8 height 9
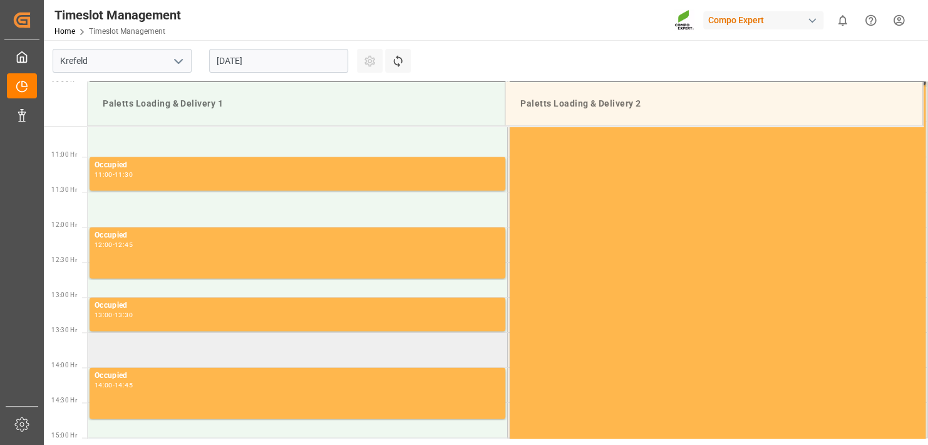
scroll to position [866, 0]
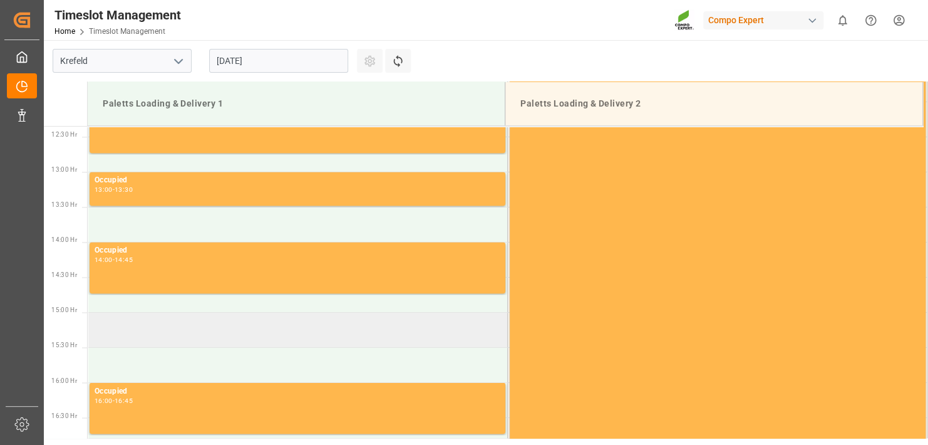
click at [103, 329] on td at bounding box center [298, 329] width 420 height 35
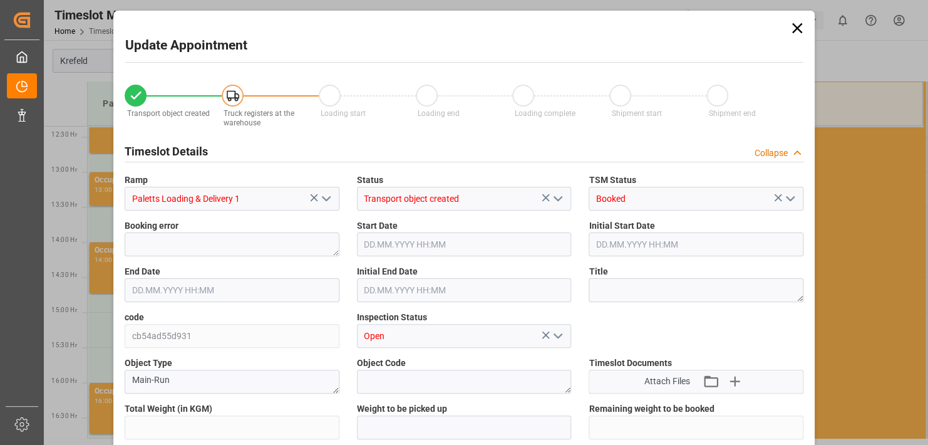
type input "24524.6"
type input "0"
type input "28.08.2025 15:00"
type input "28.08.2025 15:30"
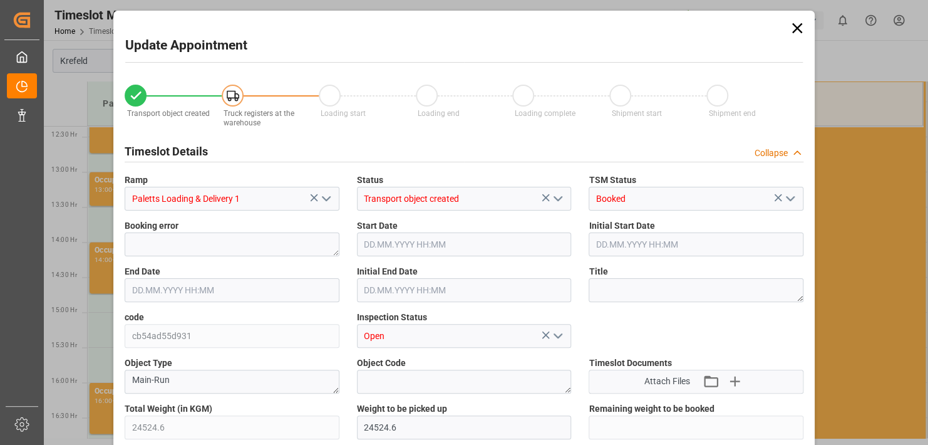
type input "25.08.2025 13:36"
type input "27.08.2025 07:16"
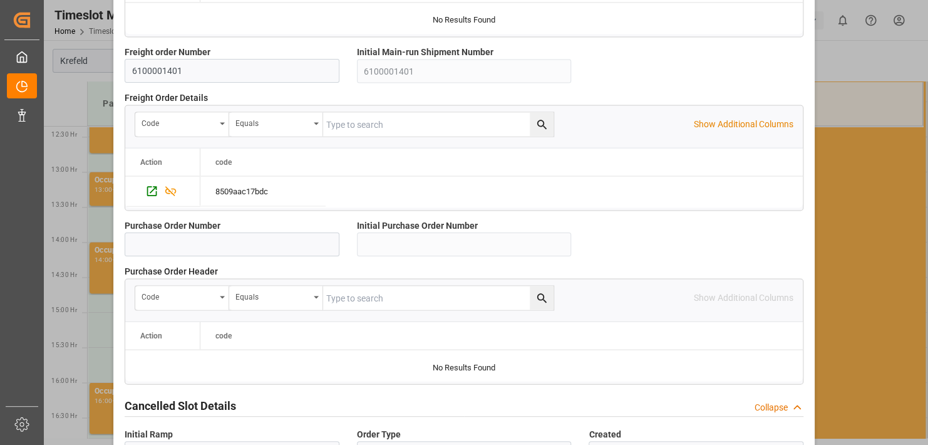
scroll to position [1209, 0]
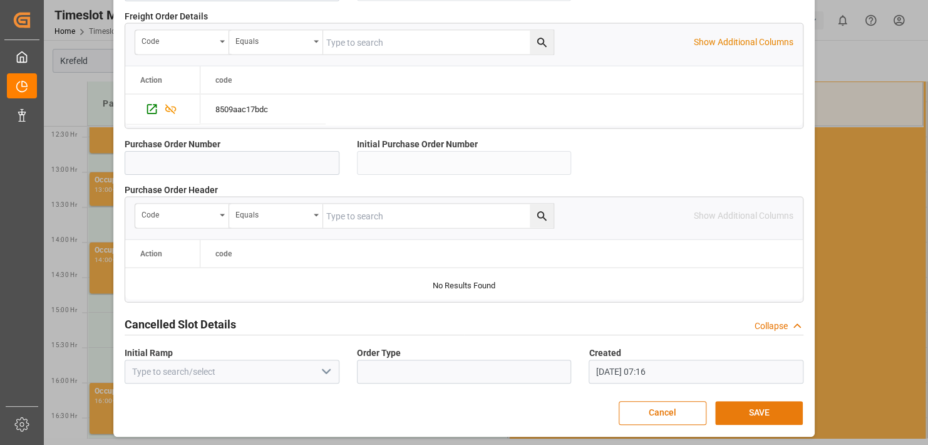
click at [749, 415] on button "SAVE" at bounding box center [759, 413] width 88 height 24
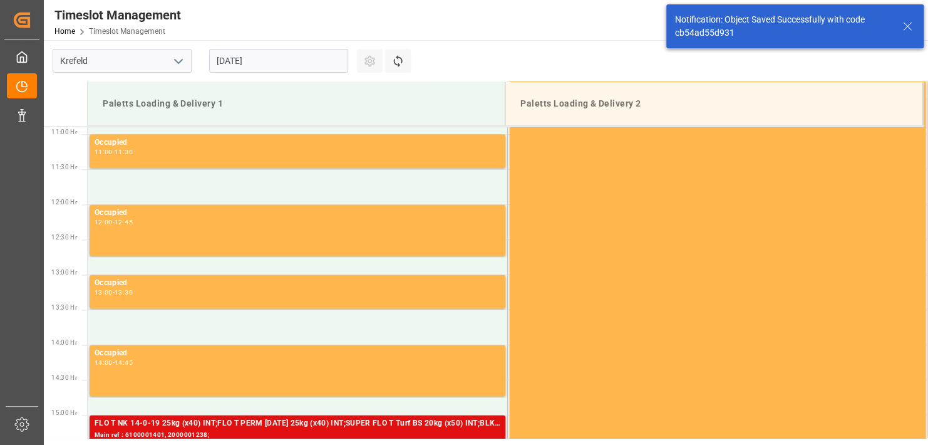
scroll to position [974, 0]
